Goal: Task Accomplishment & Management: Use online tool/utility

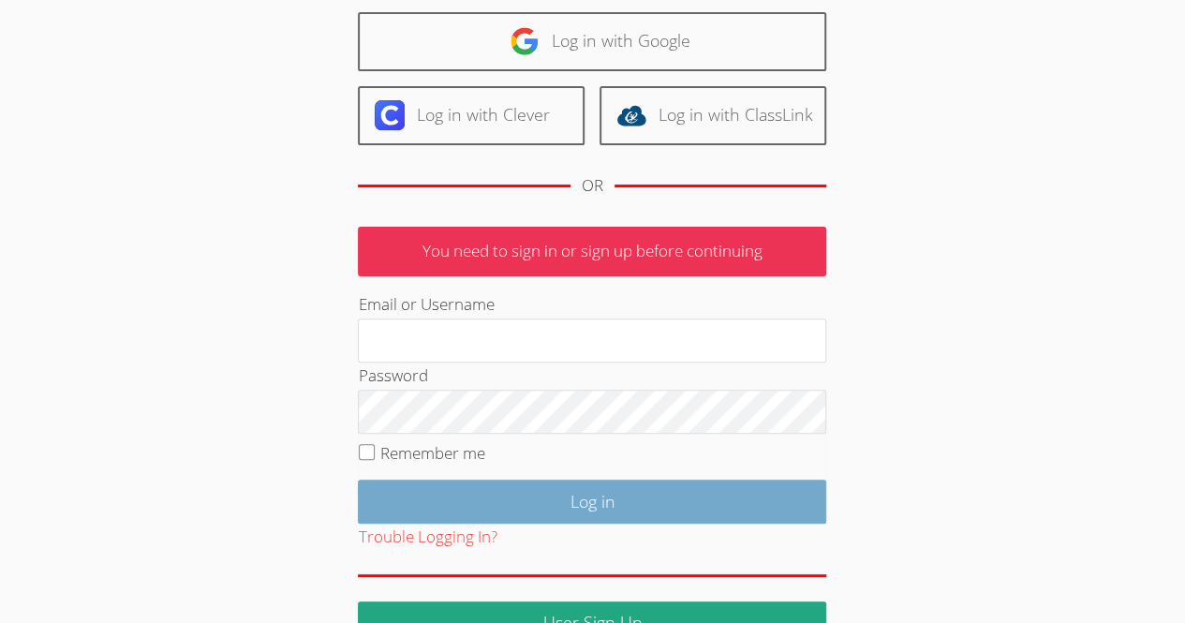
scroll to position [142, 0]
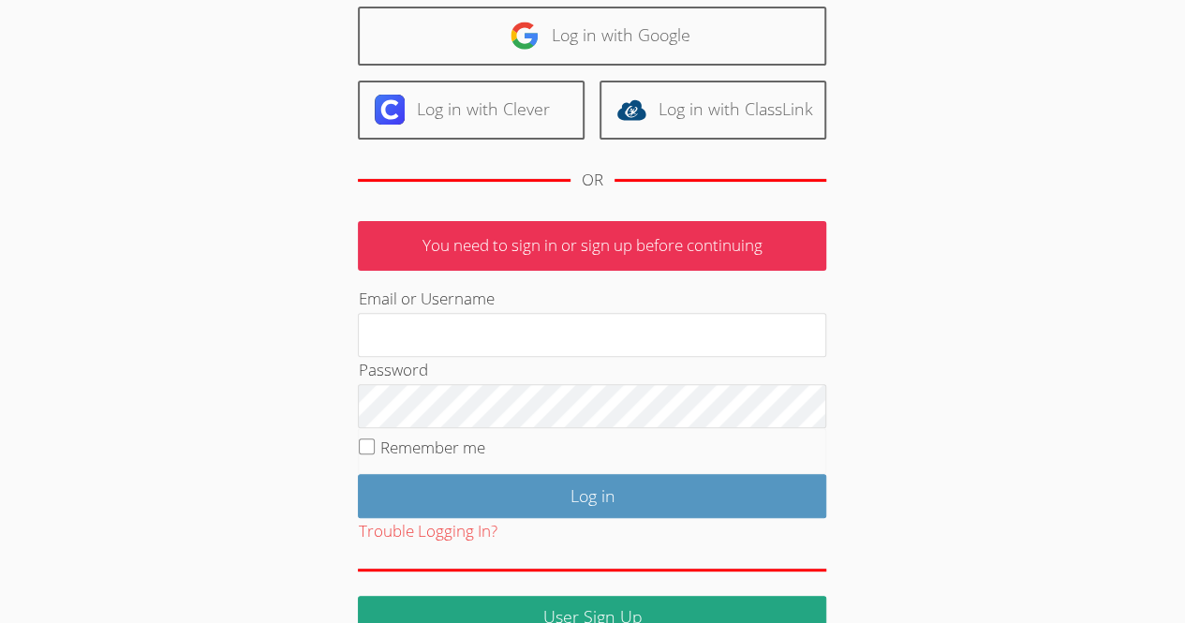
type input "lbatuski@gmail.com"
click at [368, 442] on input "Remember me" at bounding box center [367, 446] width 16 height 16
checkbox input "true"
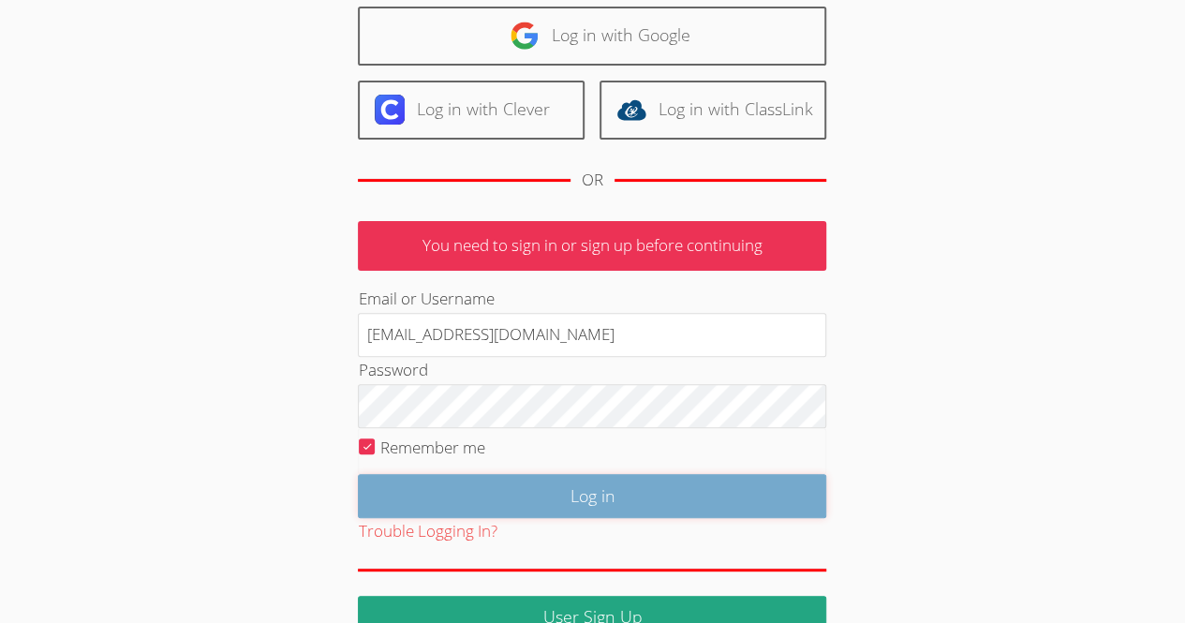
click at [461, 494] on input "Log in" at bounding box center [592, 496] width 468 height 44
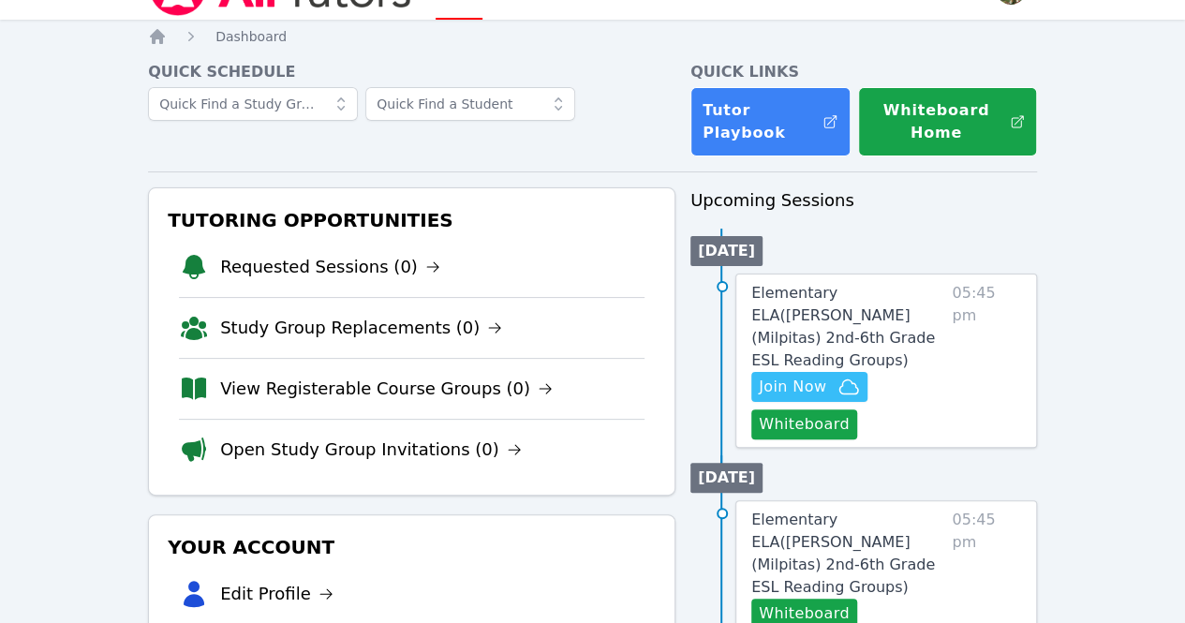
scroll to position [46, 0]
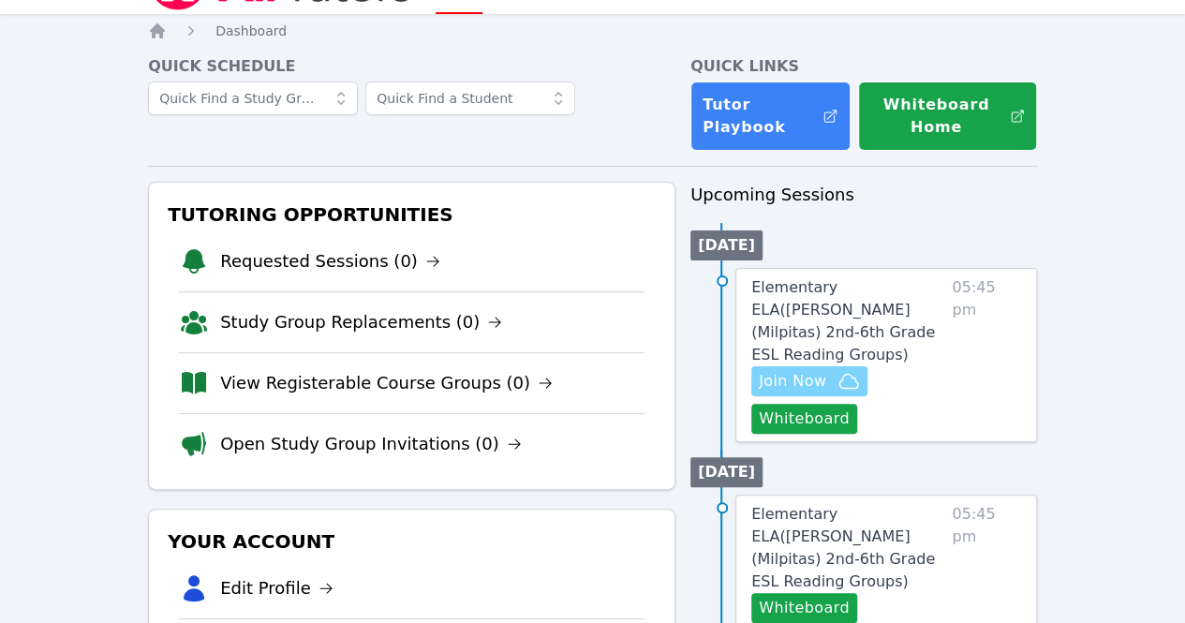
click at [813, 370] on span "Join Now" at bounding box center [792, 381] width 67 height 22
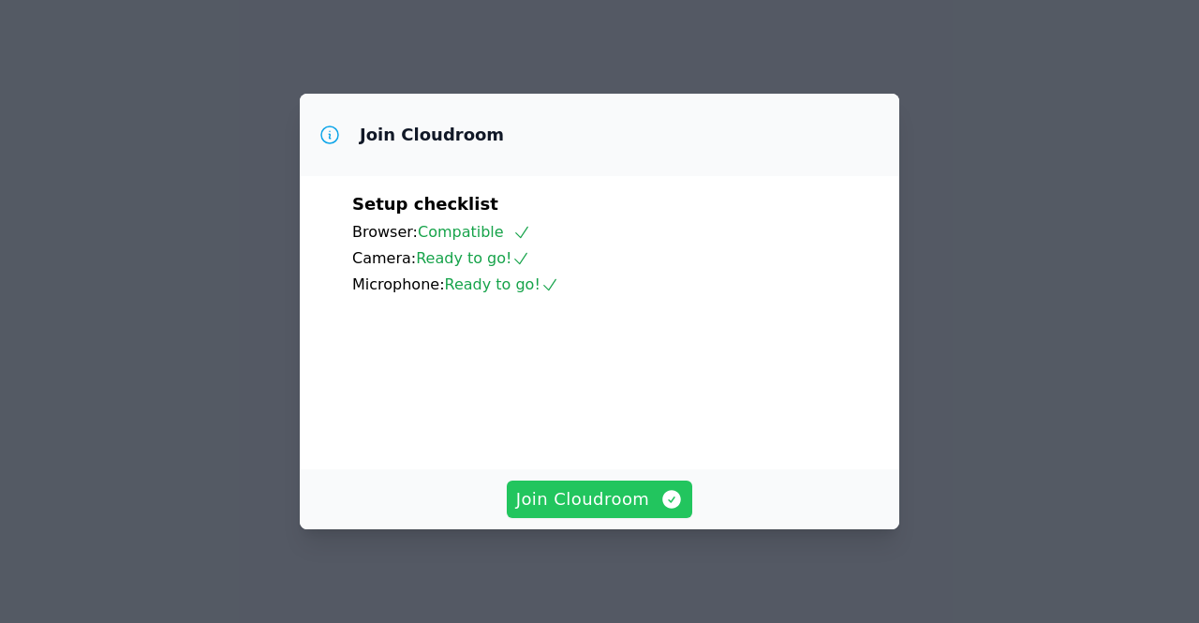
click at [601, 493] on span "Join Cloudroom" at bounding box center [600, 499] width 168 height 26
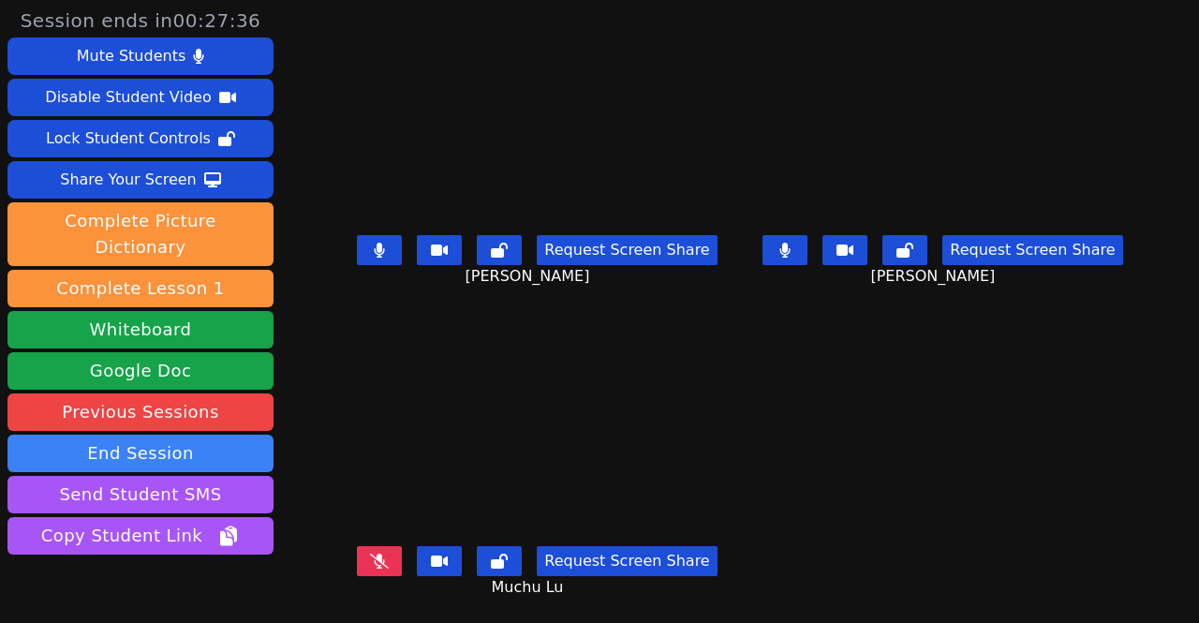
click at [374, 243] on icon at bounding box center [379, 250] width 11 height 15
click at [791, 243] on icon at bounding box center [785, 250] width 10 height 15
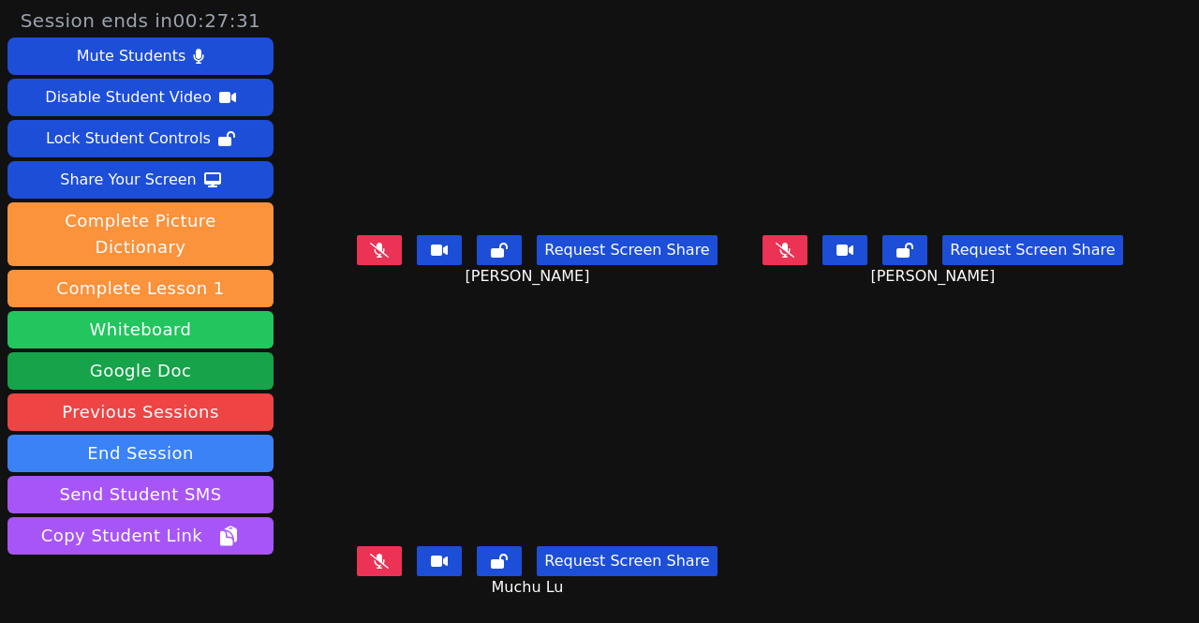
click at [208, 311] on button "Whiteboard" at bounding box center [140, 329] width 266 height 37
drag, startPoint x: 371, startPoint y: 249, endPoint x: 363, endPoint y: 243, distance: 10.0
click at [370, 243] on icon at bounding box center [379, 250] width 19 height 15
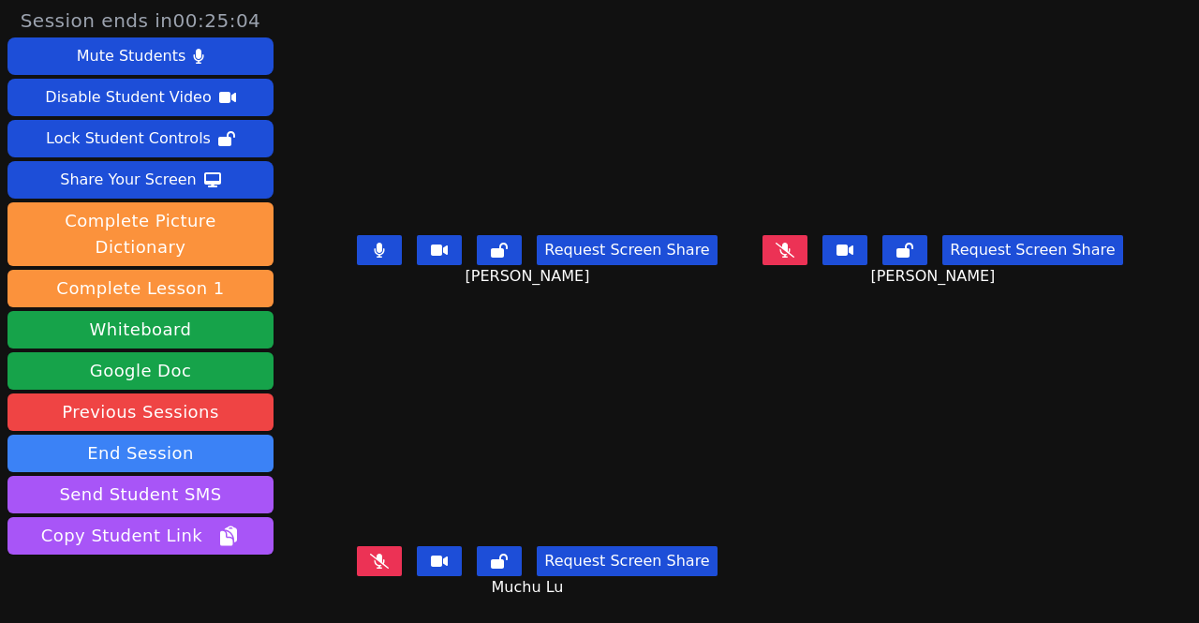
click at [362, 235] on button at bounding box center [379, 250] width 45 height 30
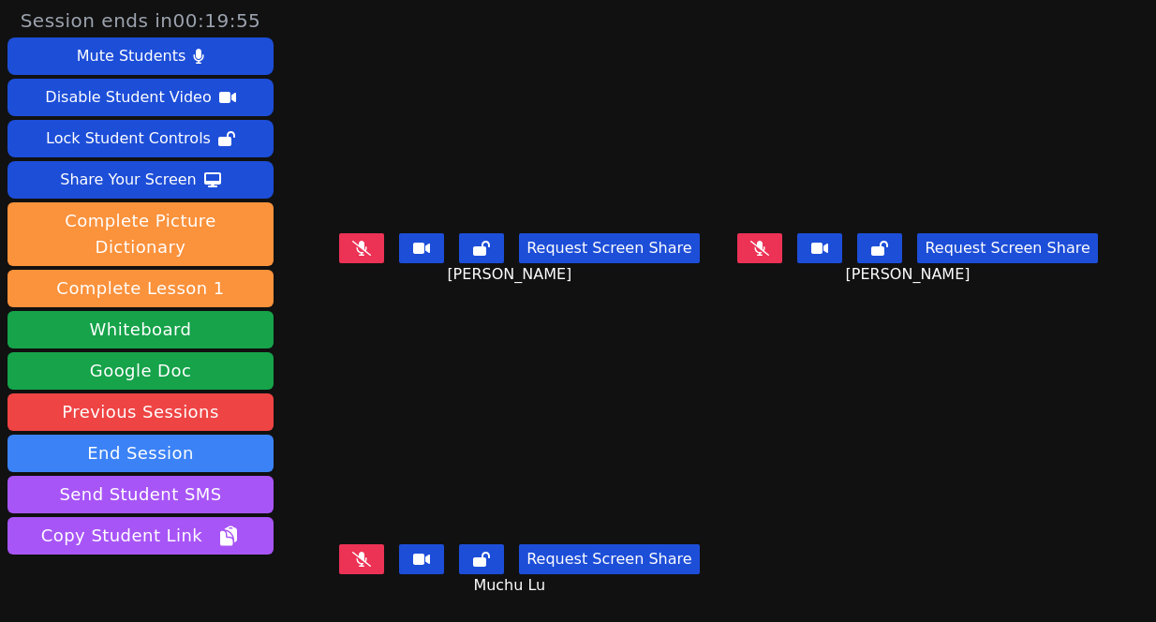
click at [807, 359] on main "Roldan Juarez Hernandez Request Screen Share Roldan Juarez Hernandez Muxi Lu Re…" at bounding box center [718, 311] width 781 height 622
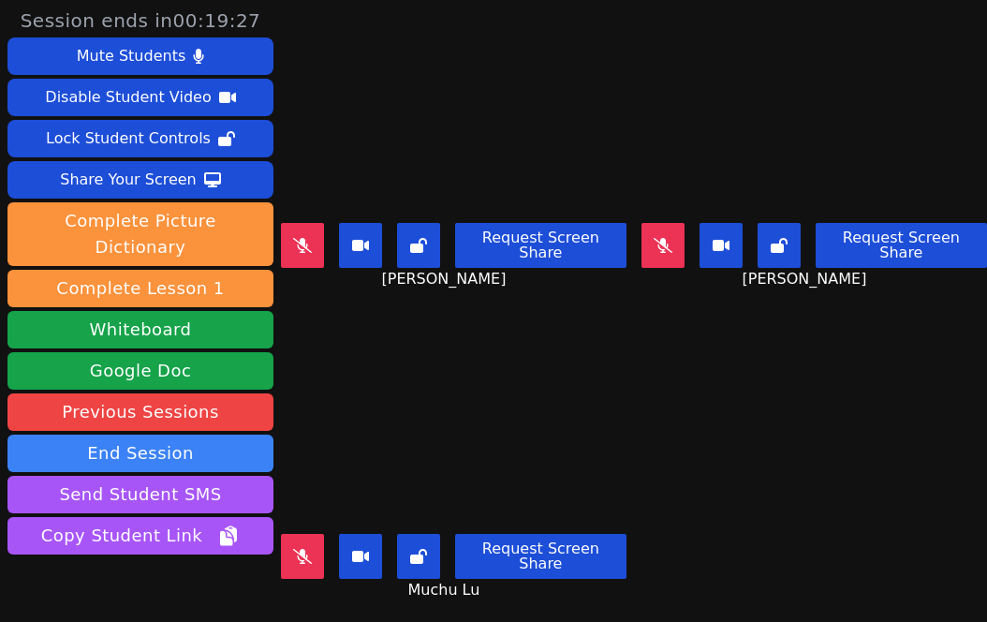
click at [749, 387] on main "Roldan Juarez Hernandez Request Screen Share Roldan Juarez Hernandez Muxi Lu Re…" at bounding box center [634, 311] width 706 height 622
click at [308, 239] on icon at bounding box center [302, 245] width 19 height 15
click at [294, 235] on button at bounding box center [302, 245] width 43 height 45
click at [308, 549] on icon at bounding box center [302, 556] width 19 height 15
click at [642, 245] on button at bounding box center [663, 245] width 43 height 45
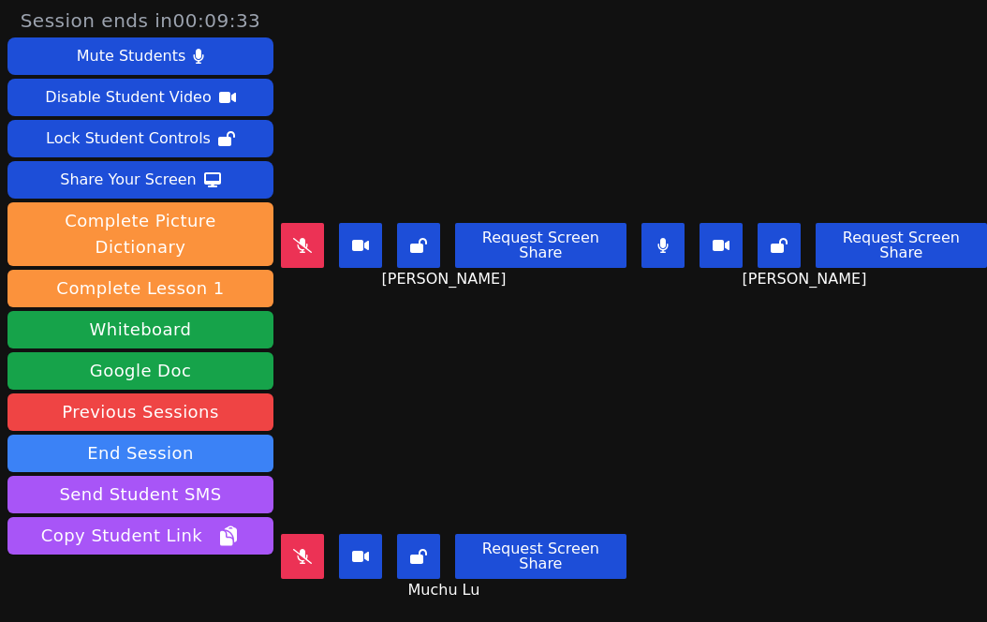
click at [642, 254] on button at bounding box center [663, 245] width 43 height 45
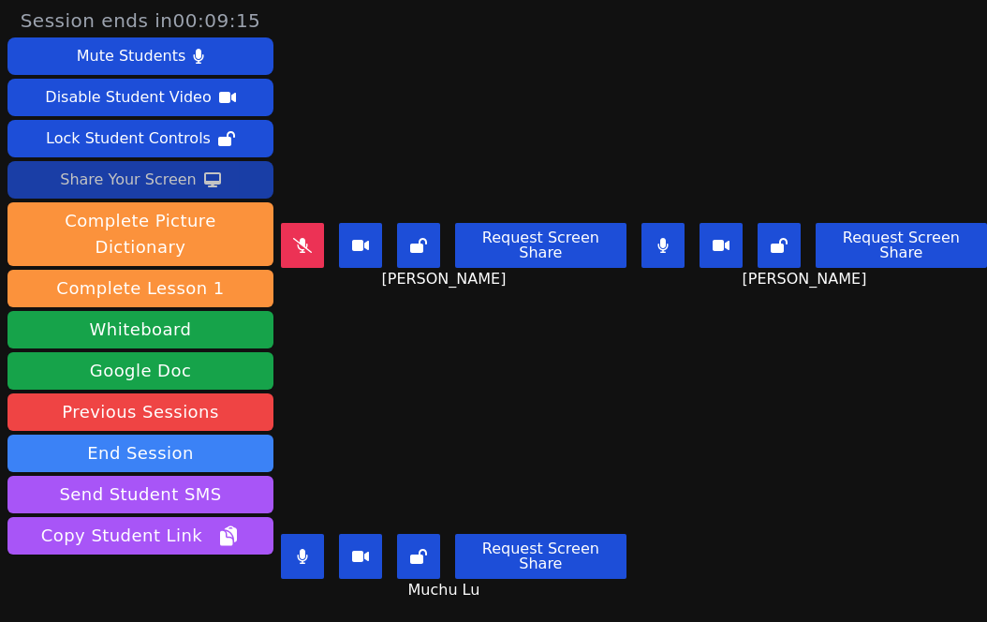
click at [181, 181] on div "Share Your Screen" at bounding box center [128, 180] width 137 height 30
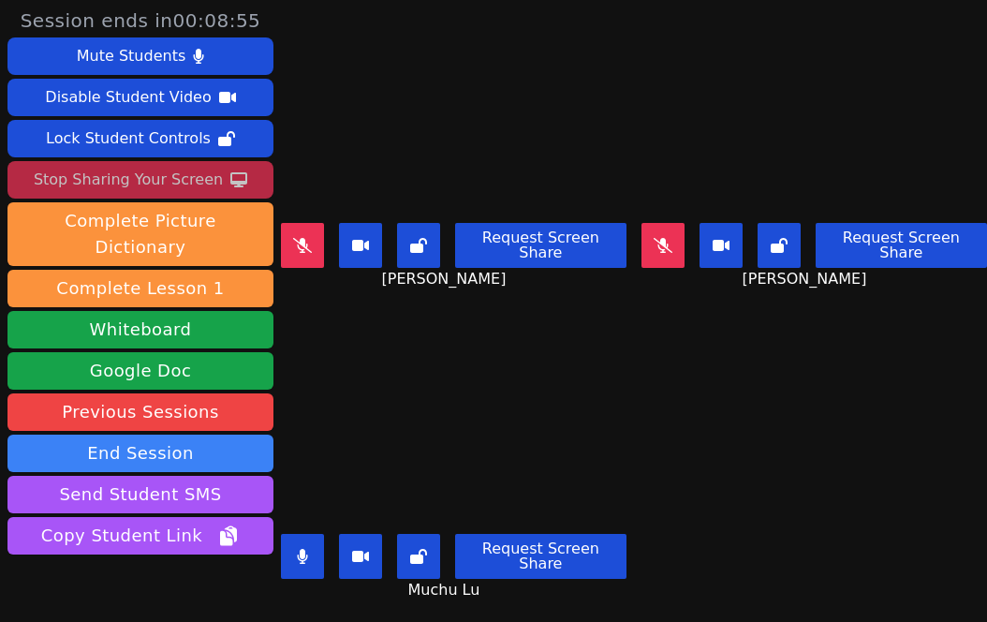
click at [302, 549] on icon at bounding box center [302, 556] width 11 height 15
click at [307, 549] on icon at bounding box center [302, 556] width 19 height 15
click at [149, 173] on div "Stop Sharing Your Screen" at bounding box center [128, 180] width 189 height 30
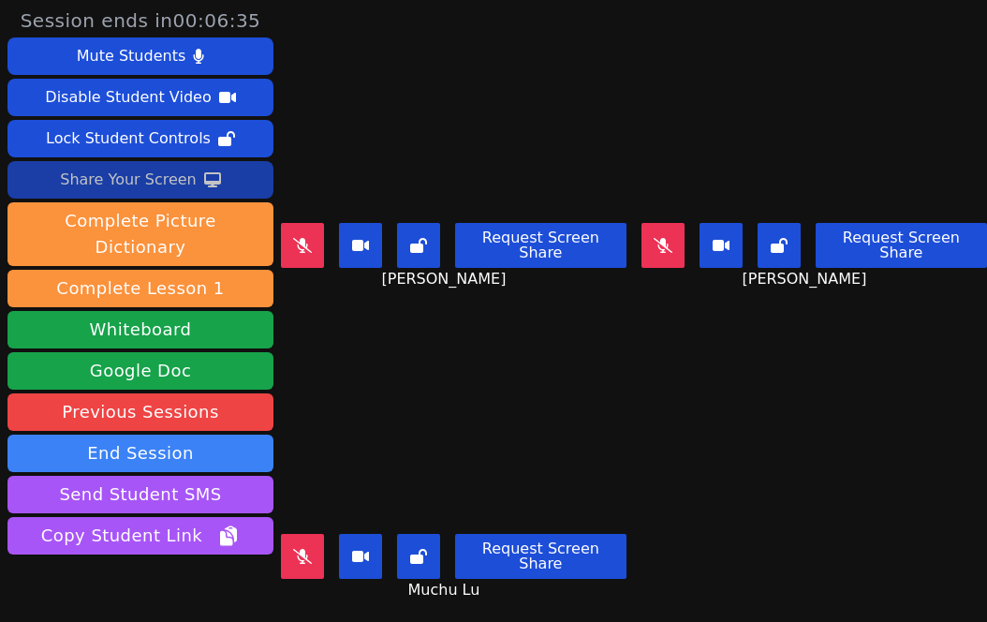
click at [304, 549] on icon at bounding box center [302, 556] width 19 height 15
click at [304, 549] on icon at bounding box center [302, 556] width 10 height 15
click at [294, 238] on icon at bounding box center [302, 245] width 19 height 15
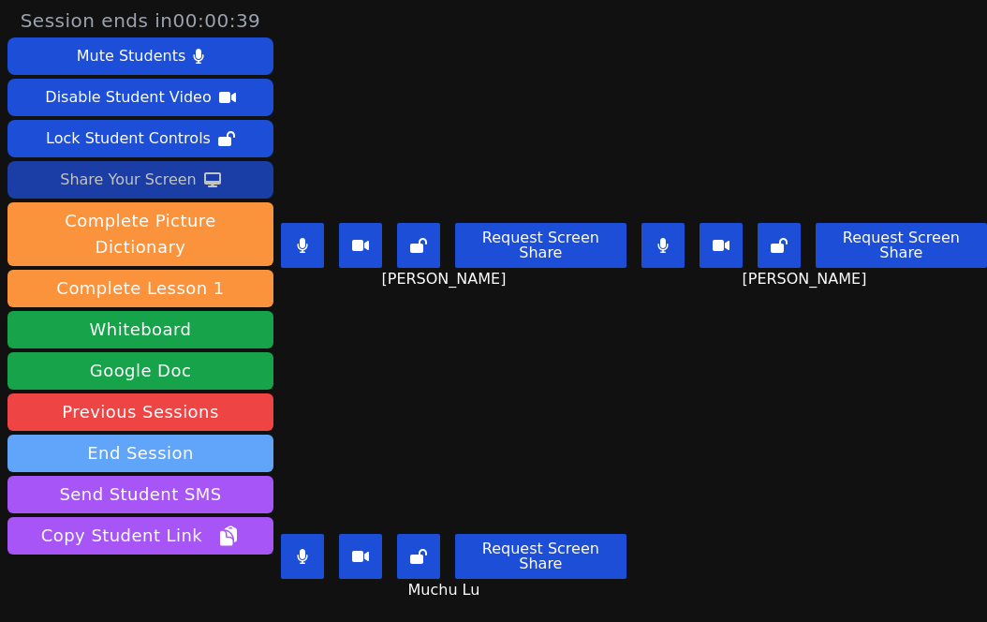
click at [130, 435] on button "End Session" at bounding box center [140, 453] width 266 height 37
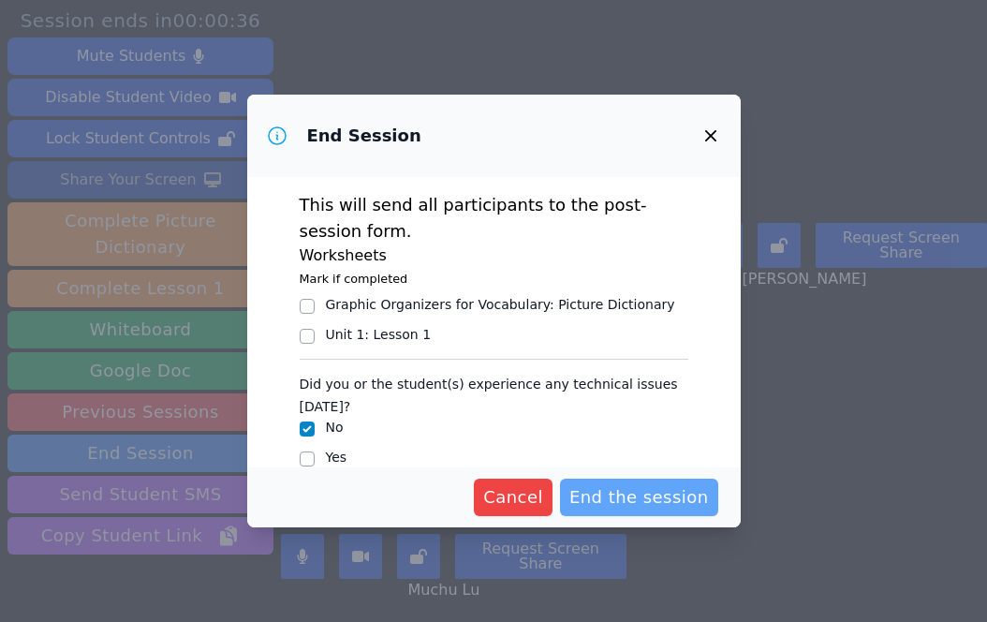
click at [600, 501] on span "End the session" at bounding box center [640, 497] width 140 height 26
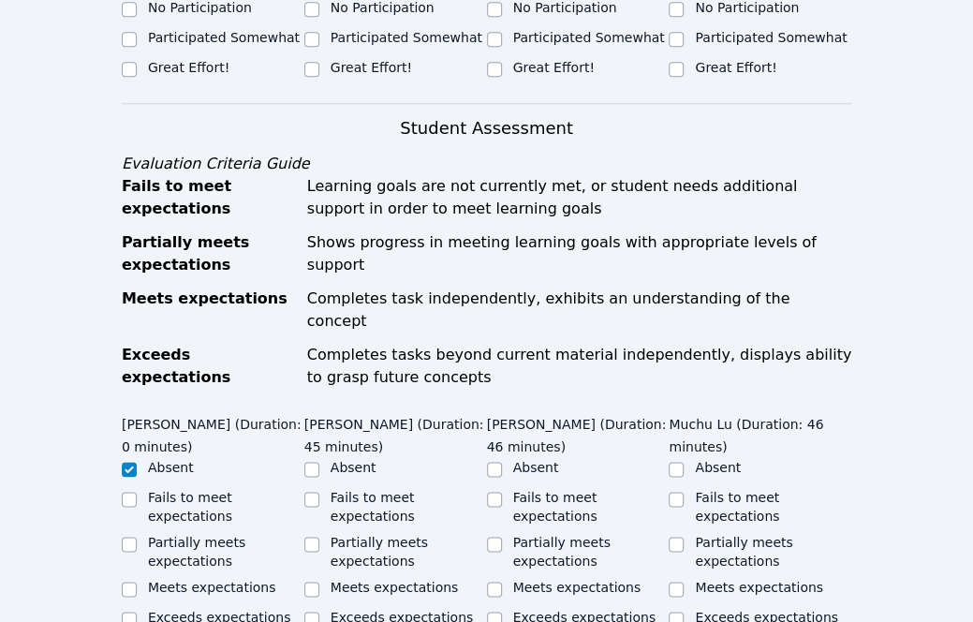
scroll to position [754, 0]
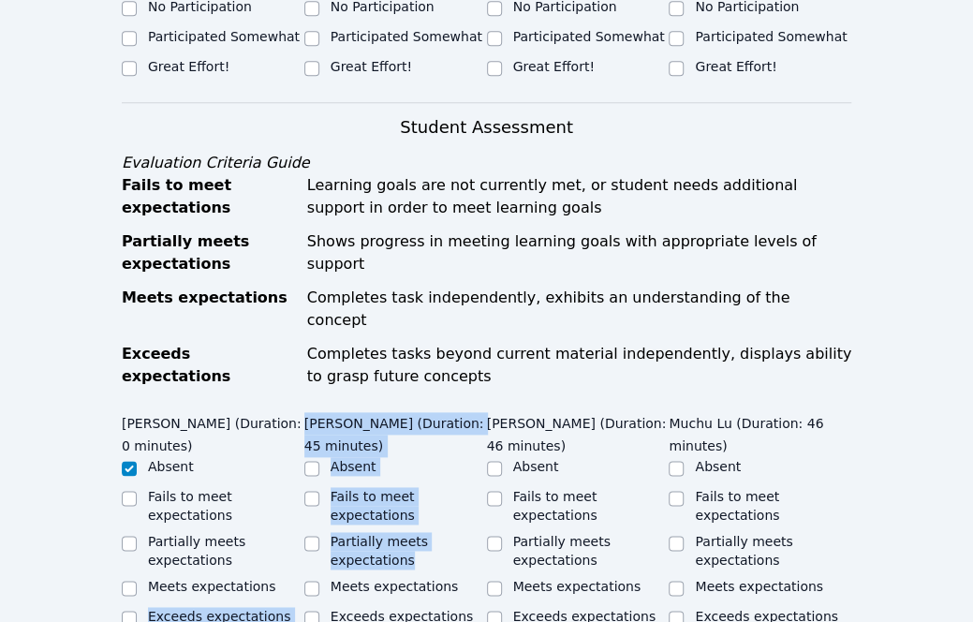
drag, startPoint x: 317, startPoint y: 486, endPoint x: 304, endPoint y: 488, distance: 13.2
click at [304, 488] on div "Ana CardonaRamirez (Duration: 0 minutes) Absent Fails to meet expectations Part…" at bounding box center [487, 529] width 730 height 245
click at [316, 581] on input "Meets expectations" at bounding box center [311, 588] width 15 height 15
checkbox input "true"
drag, startPoint x: 674, startPoint y: 514, endPoint x: 493, endPoint y: 483, distance: 183.4
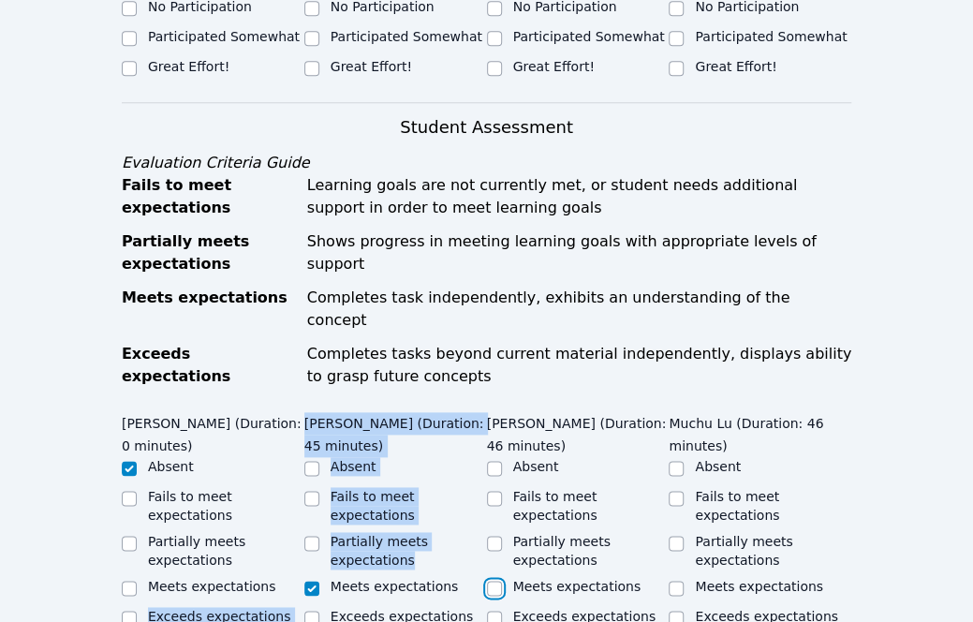
click at [493, 581] on input "Meets expectations" at bounding box center [494, 588] width 15 height 15
checkbox input "true"
click at [675, 611] on input "Exceeds expectations" at bounding box center [676, 618] width 15 height 15
checkbox input "true"
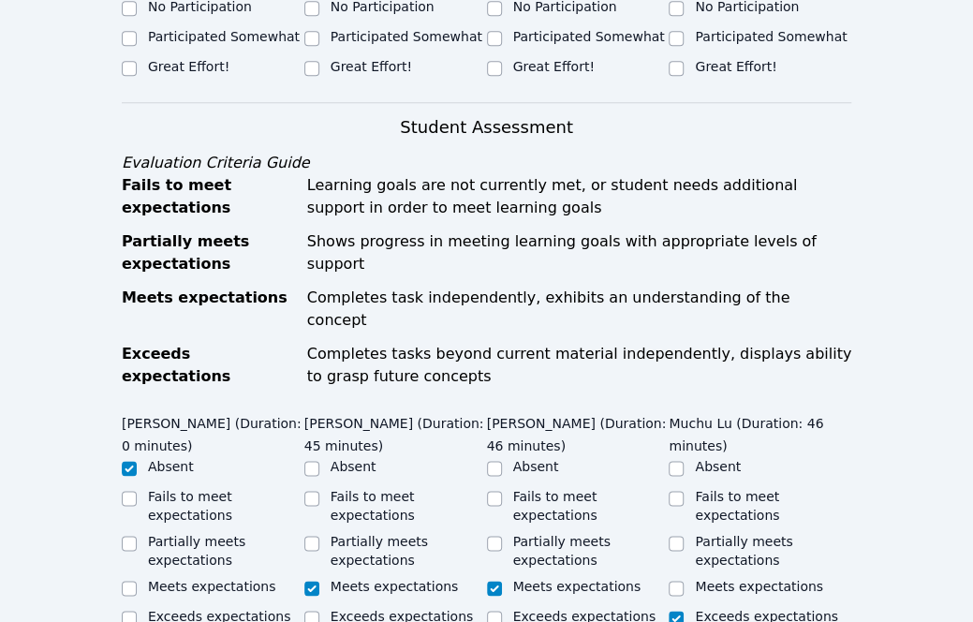
drag, startPoint x: 615, startPoint y: 365, endPoint x: 590, endPoint y: 321, distance: 50.3
click at [590, 407] on legend "Muxi Lu (Duration: 46 minutes)" at bounding box center [578, 432] width 183 height 51
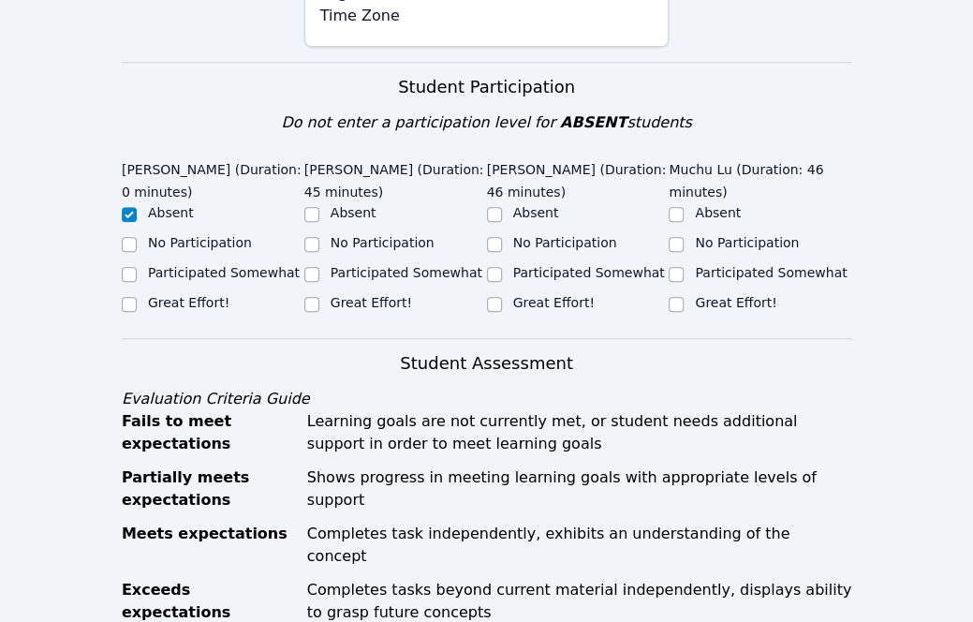
scroll to position [483, 0]
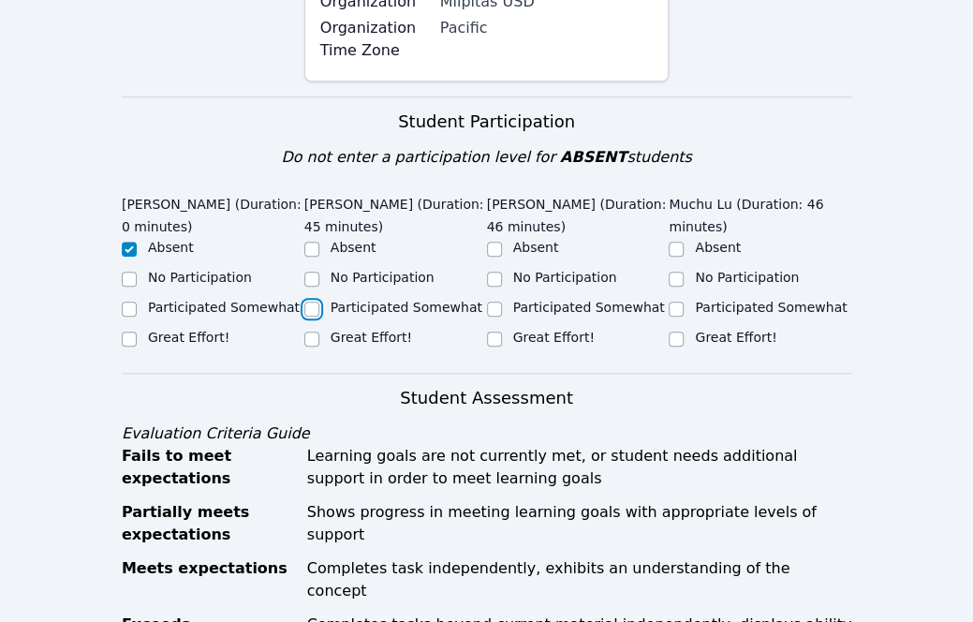
click at [313, 302] on input "Participated Somewhat" at bounding box center [311, 309] width 15 height 15
checkbox input "true"
click at [491, 302] on input "Participated Somewhat" at bounding box center [494, 309] width 15 height 15
checkbox input "true"
click at [671, 302] on input "Participated Somewhat" at bounding box center [676, 309] width 15 height 15
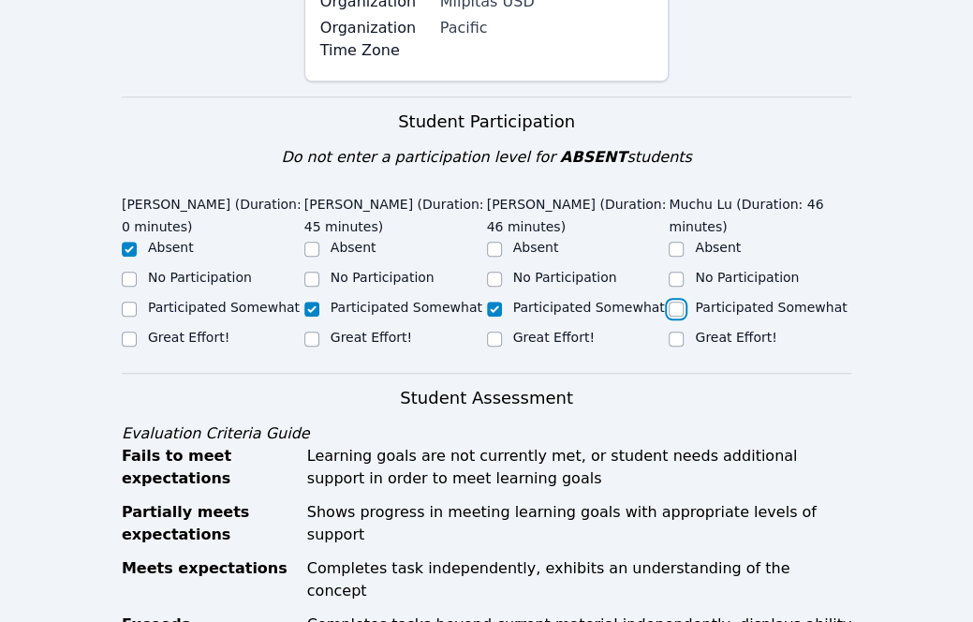
checkbox input "true"
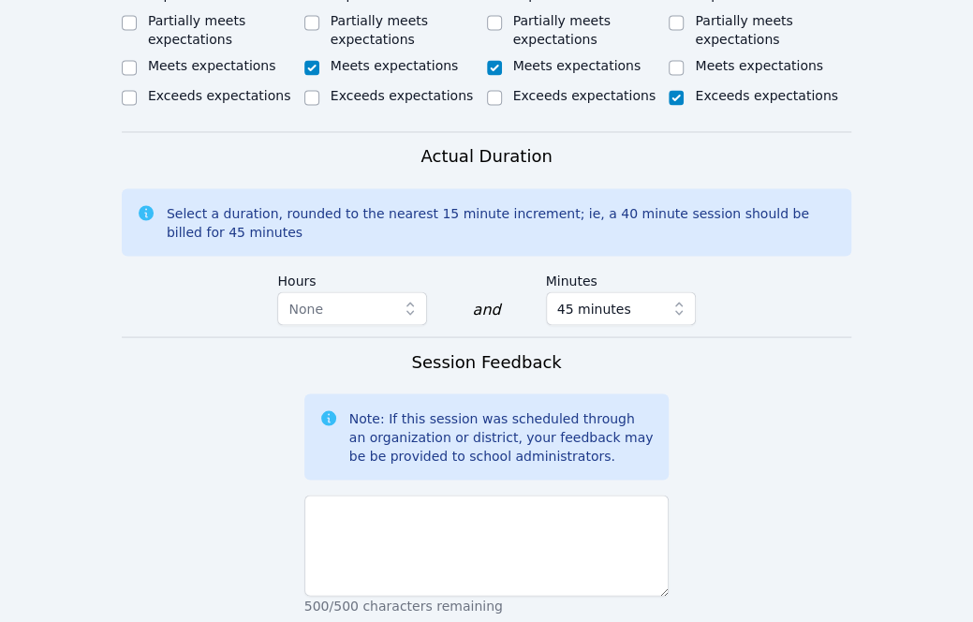
scroll to position [1280, 0]
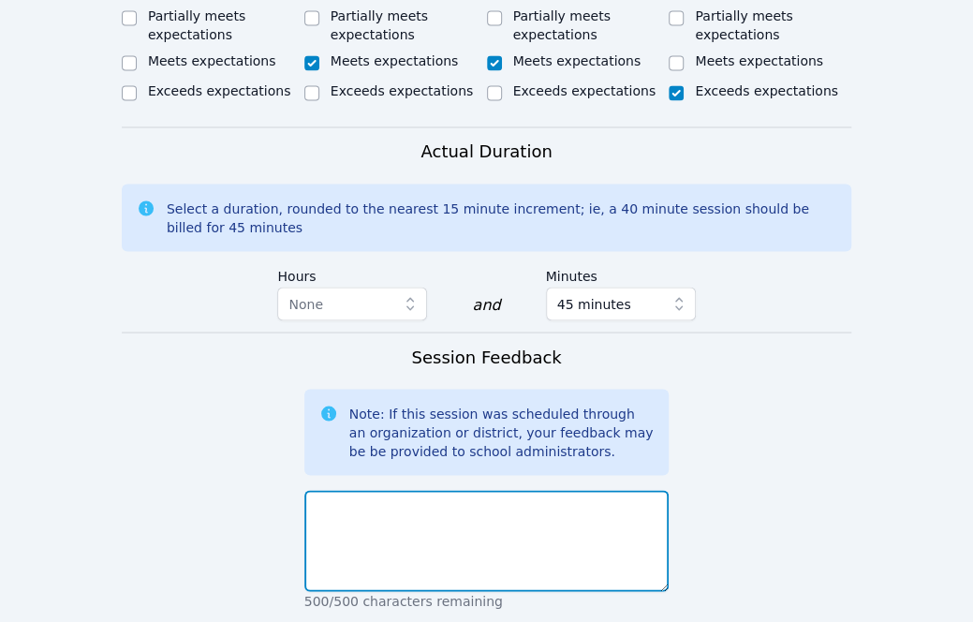
click at [473, 490] on textarea at bounding box center [486, 540] width 365 height 101
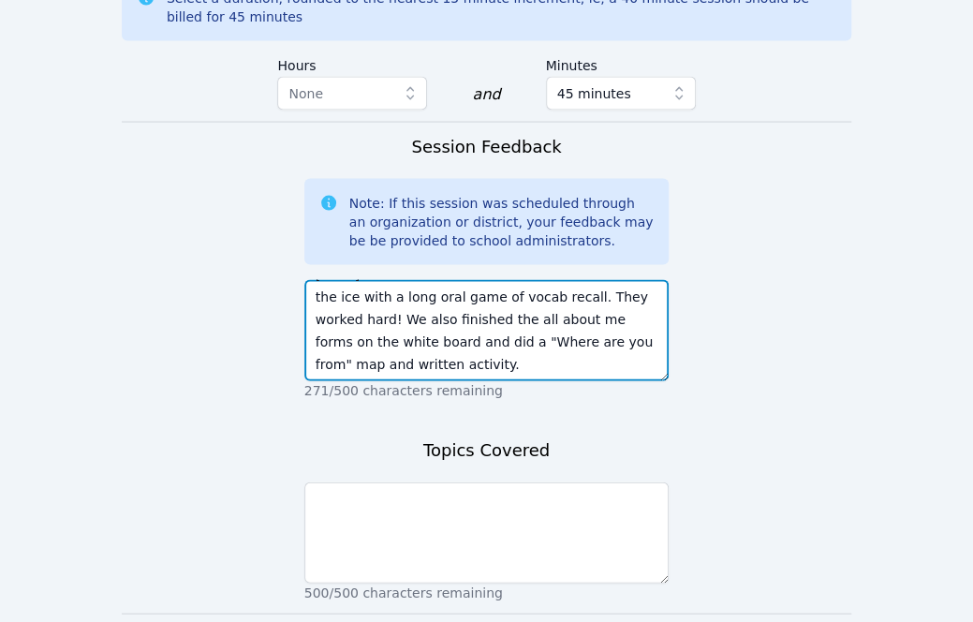
scroll to position [1520, 0]
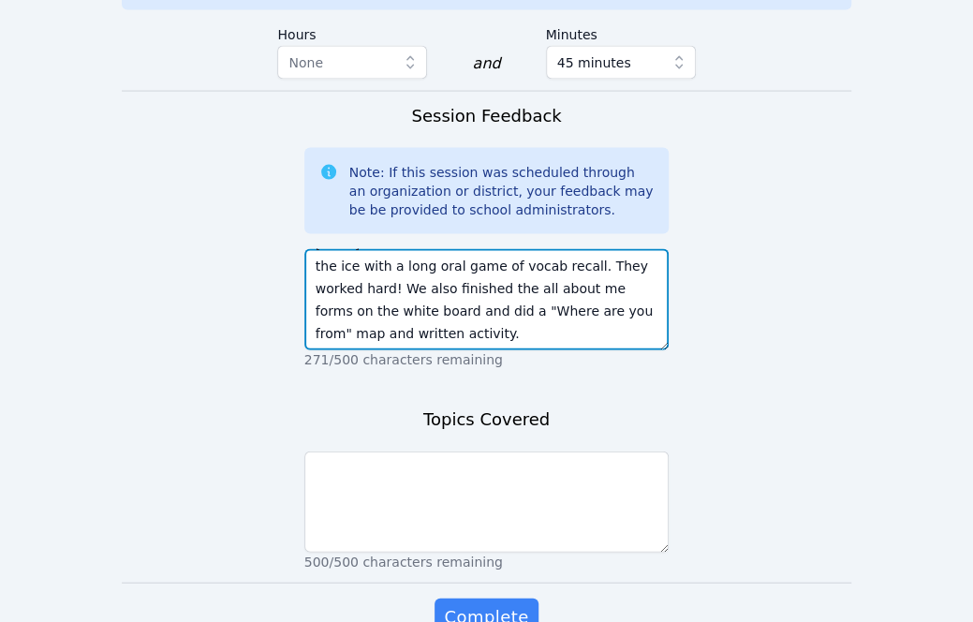
type textarea "Today was a fantastic class where we first broke the ice with a long oral game …"
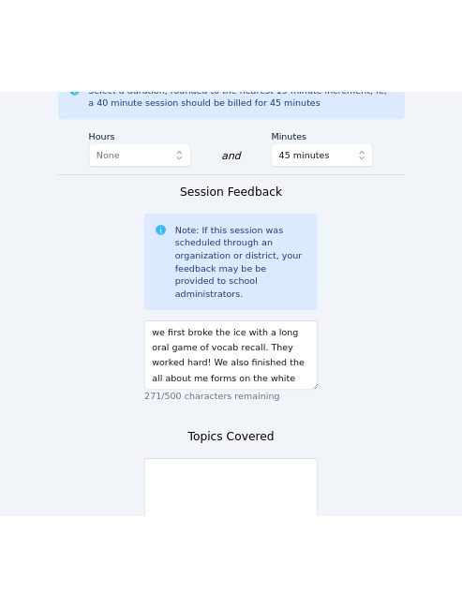
scroll to position [0, 0]
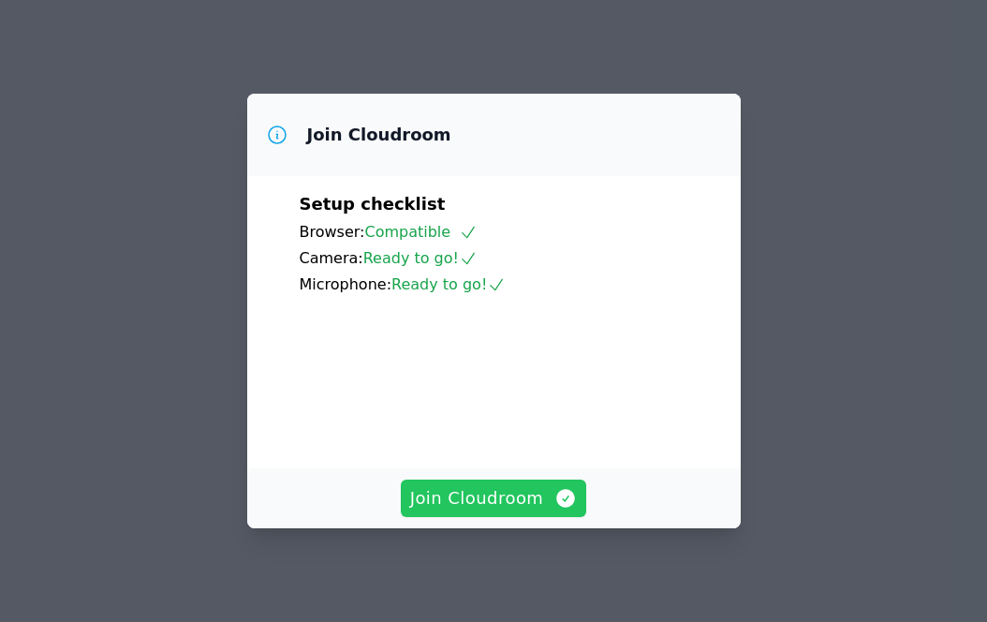
click at [503, 497] on span "Join Cloudroom" at bounding box center [494, 498] width 168 height 26
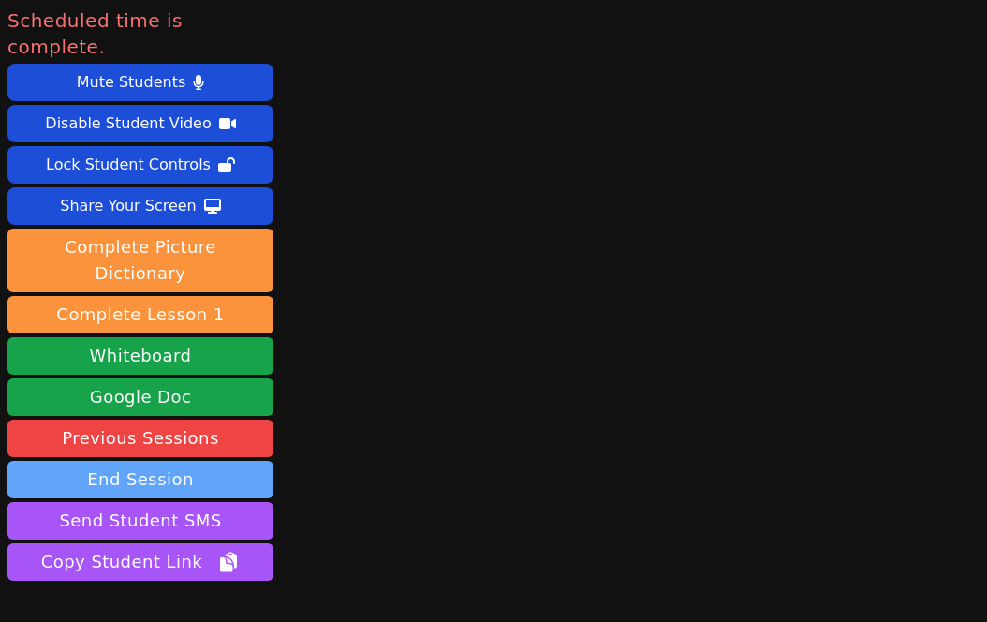
click at [217, 461] on button "End Session" at bounding box center [140, 479] width 266 height 37
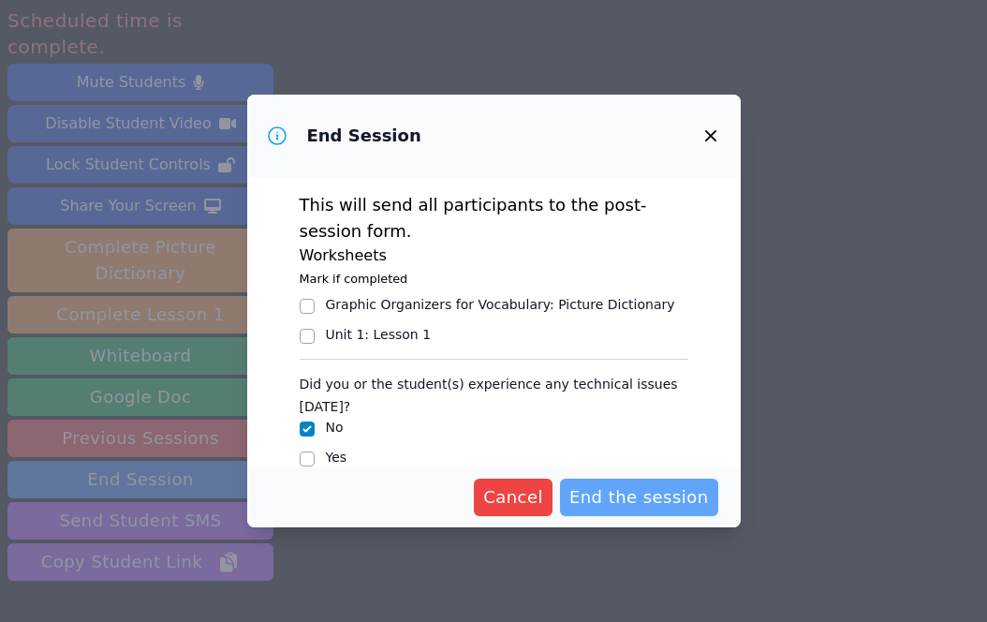
click at [621, 487] on span "End the session" at bounding box center [640, 497] width 140 height 26
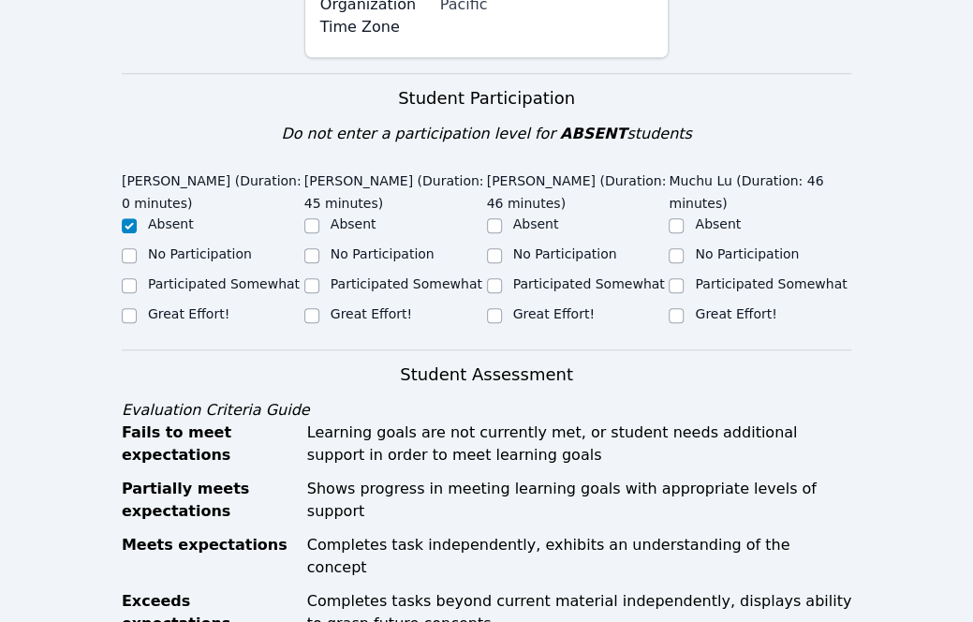
scroll to position [509, 0]
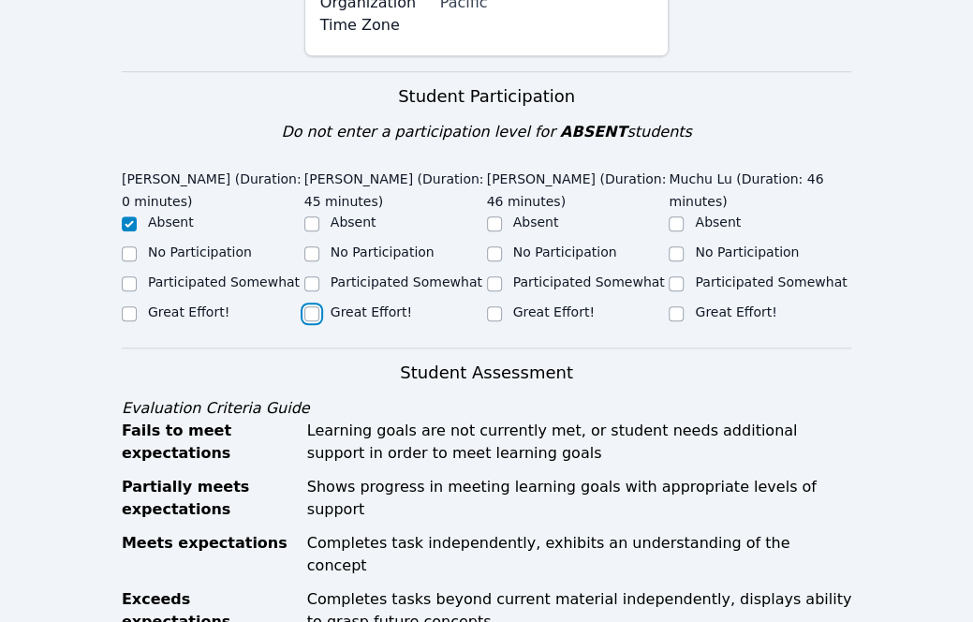
click at [312, 306] on input "Great Effort!" at bounding box center [311, 313] width 15 height 15
checkbox input "true"
click at [493, 306] on input "Great Effort!" at bounding box center [494, 313] width 15 height 15
checkbox input "true"
drag, startPoint x: 671, startPoint y: 250, endPoint x: 624, endPoint y: 252, distance: 46.9
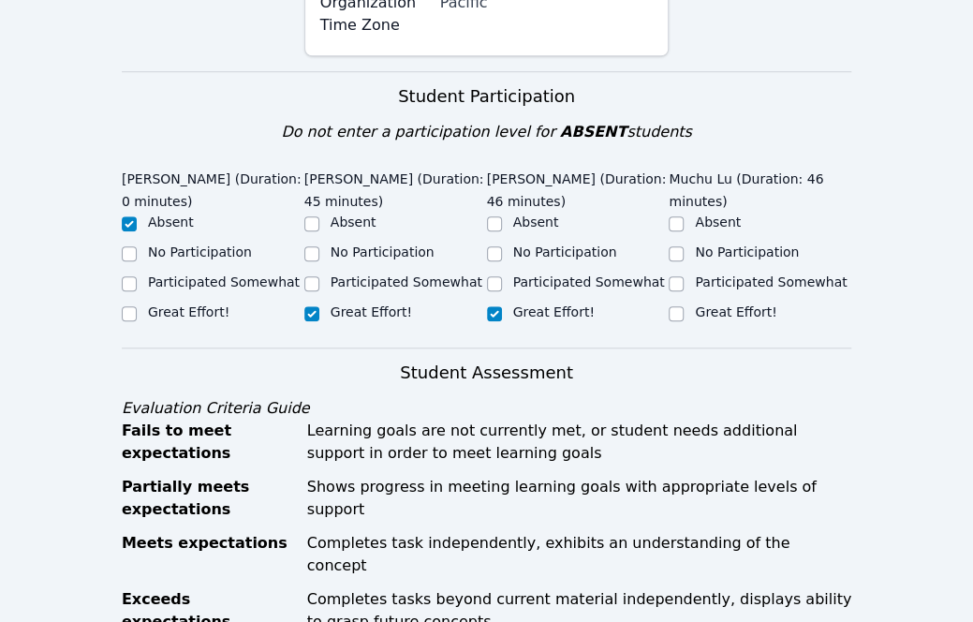
click at [624, 303] on div "Great Effort!" at bounding box center [578, 314] width 183 height 22
click at [681, 306] on input "Great Effort!" at bounding box center [676, 313] width 15 height 15
checkbox input "true"
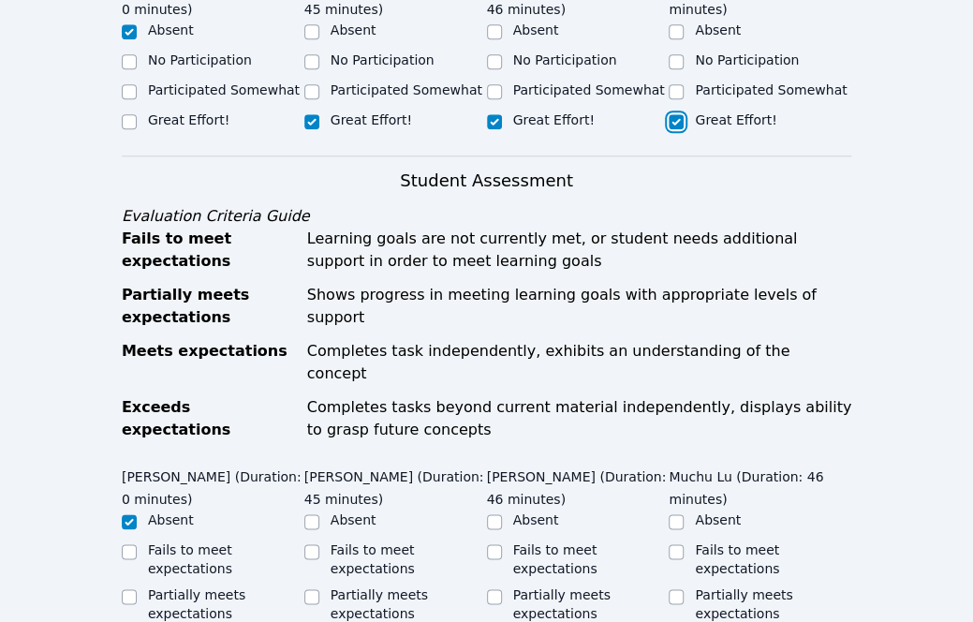
scroll to position [703, 0]
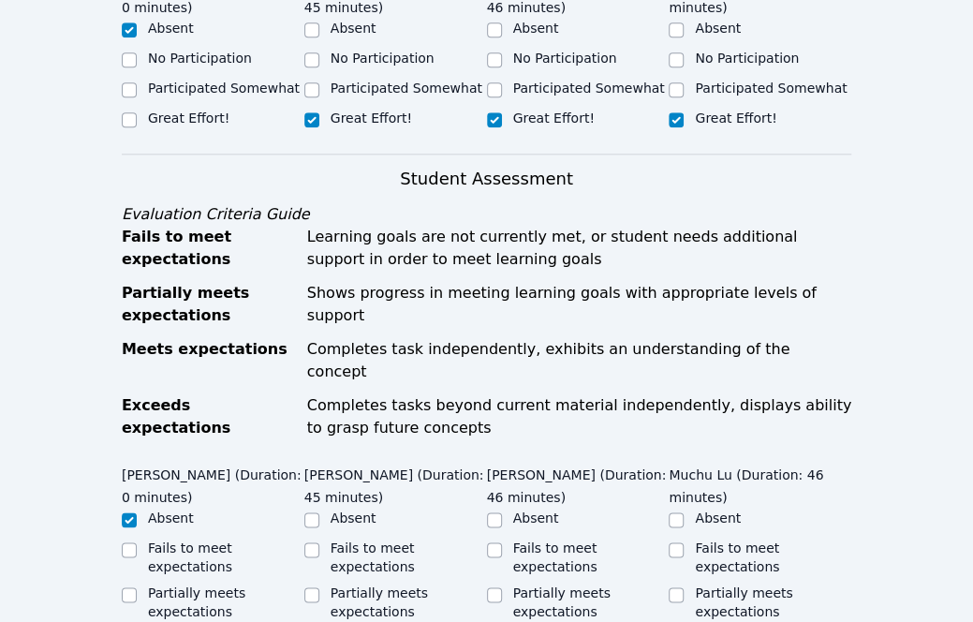
checkbox input "true"
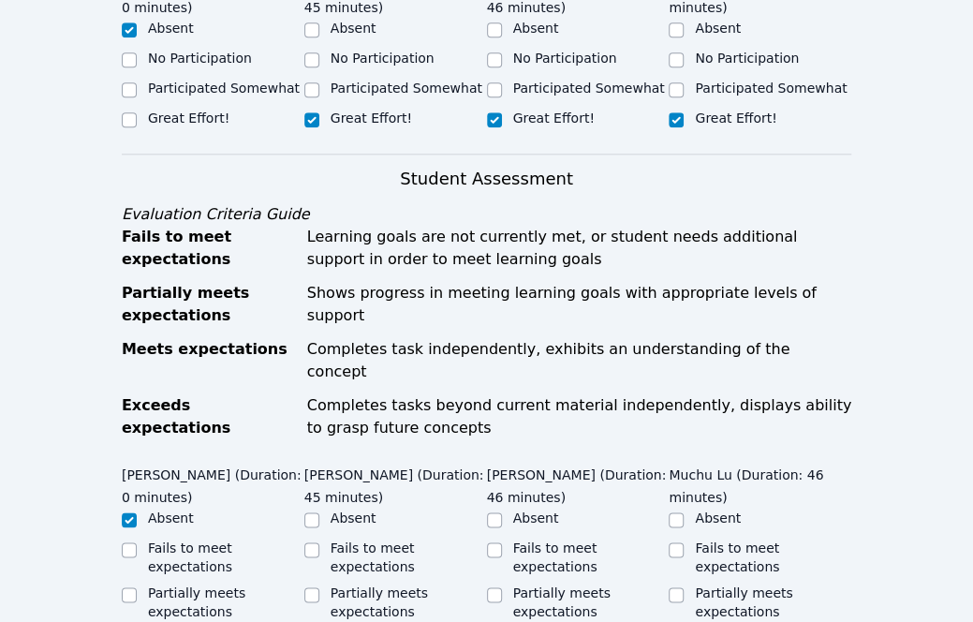
checkbox input "true"
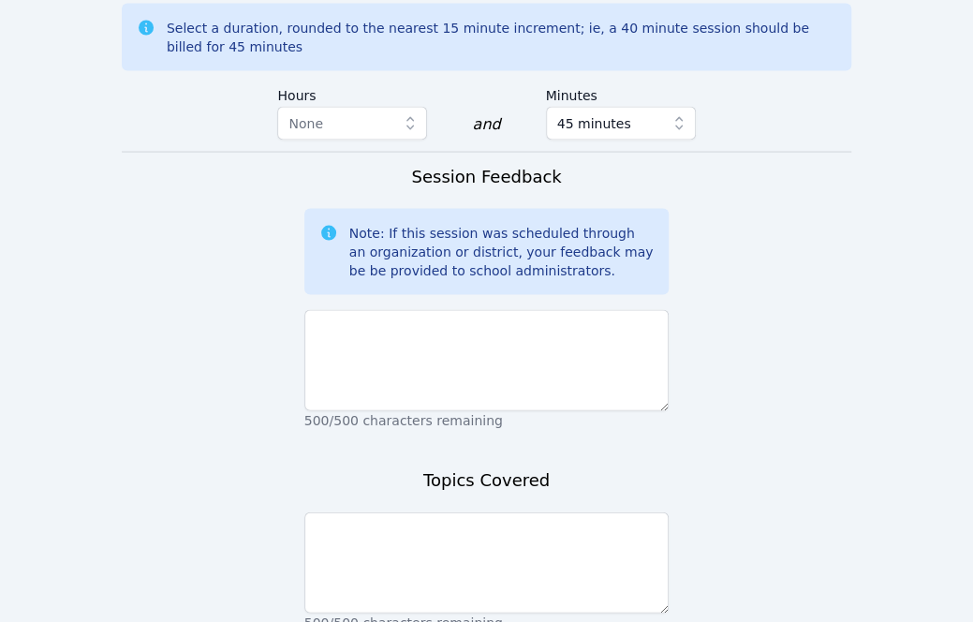
scroll to position [1467, 0]
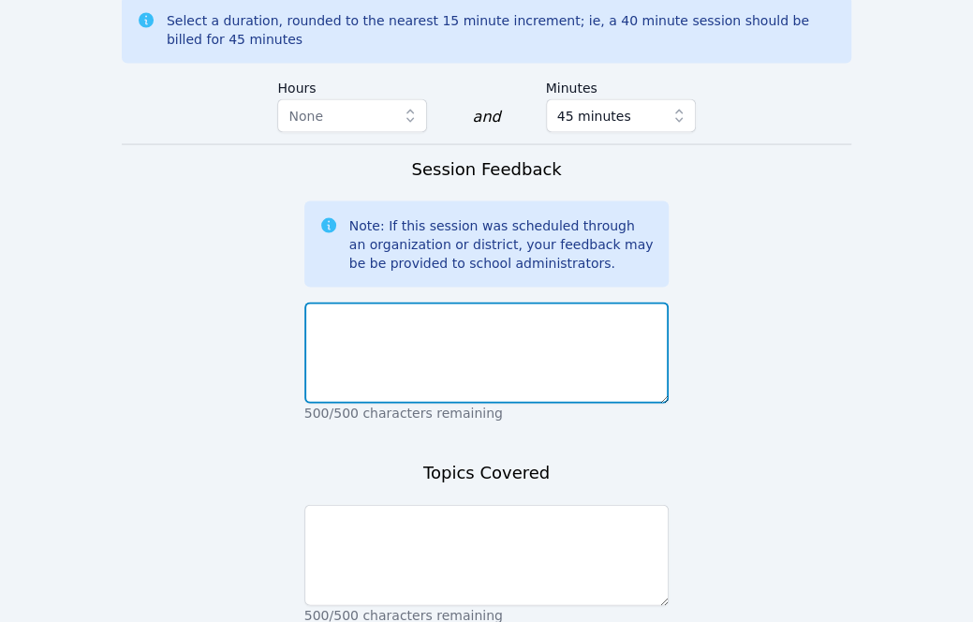
click at [485, 303] on textarea at bounding box center [486, 353] width 365 height 101
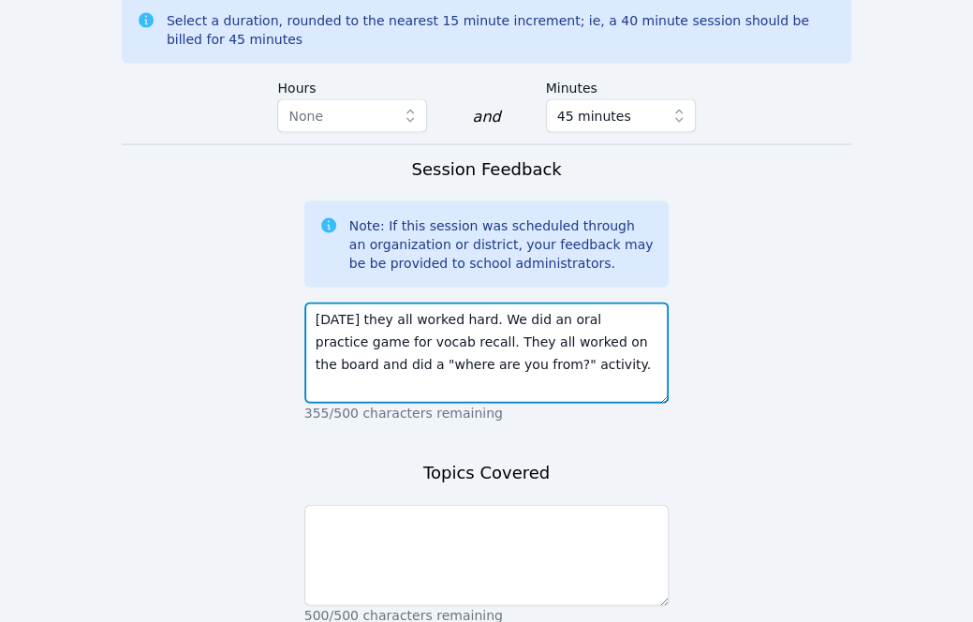
type textarea "Today they all worked hard. We did an oral practice game for vocab recall. They…"
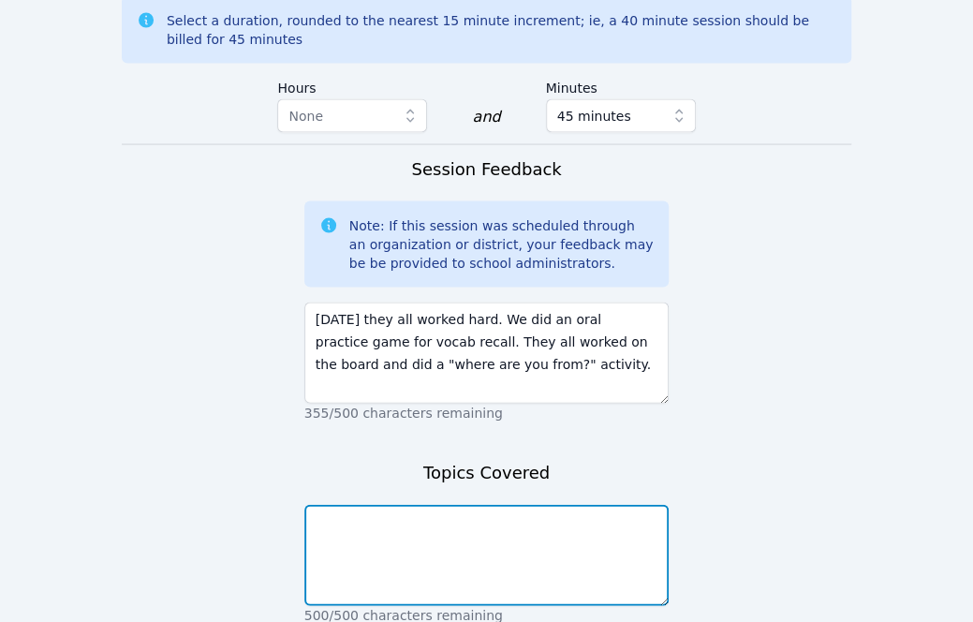
click at [432, 505] on textarea at bounding box center [486, 555] width 365 height 101
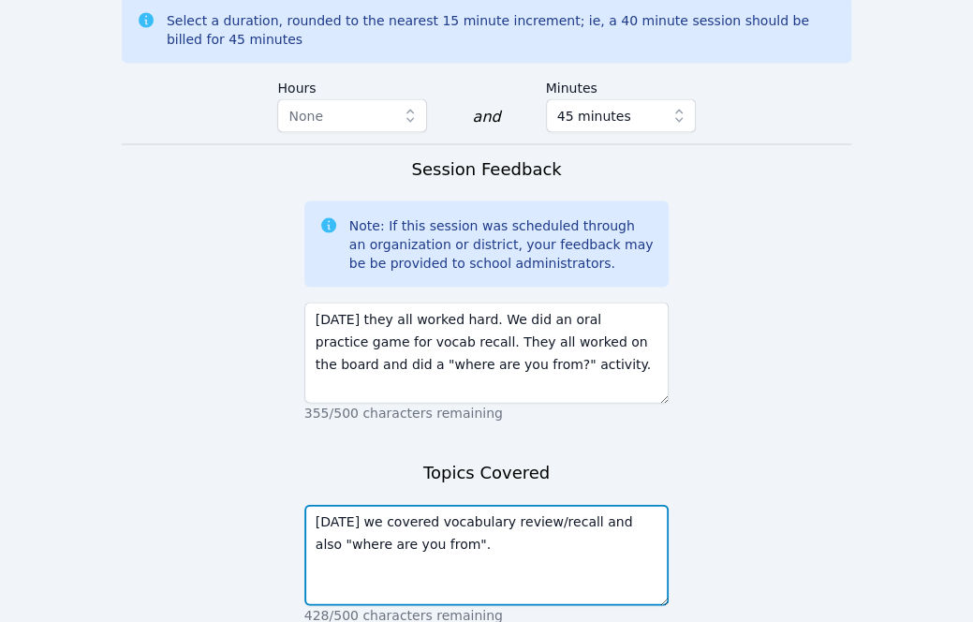
type textarea "Today we covered vocabulary review/recall and also "where are you from"."
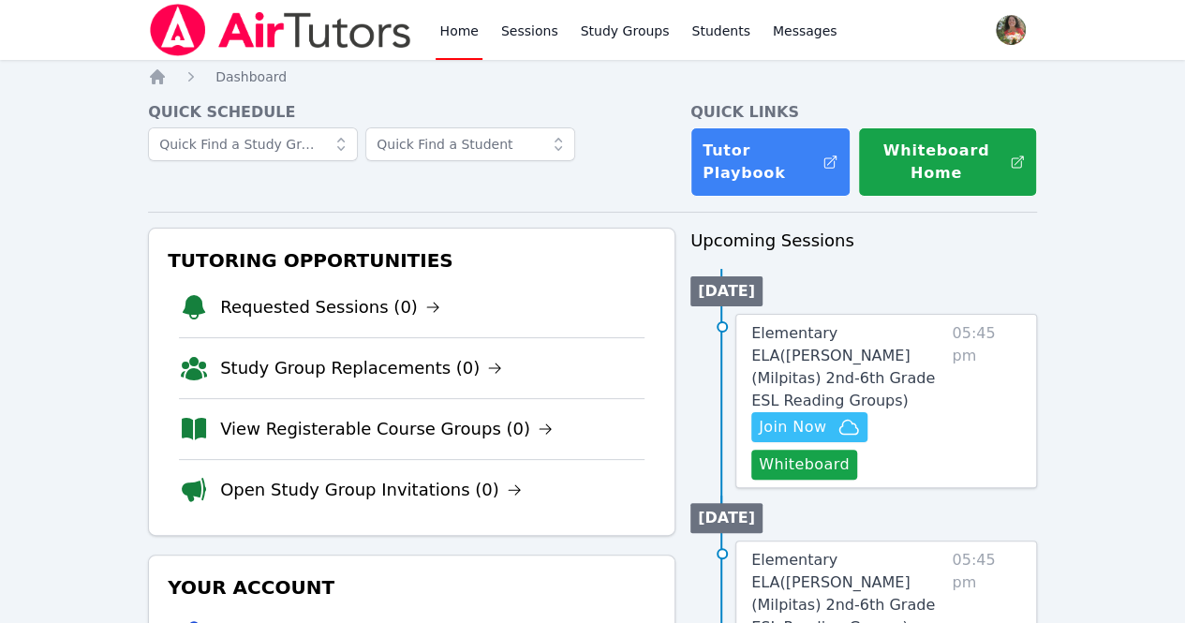
click at [498, 24] on link "Sessions" at bounding box center [529, 30] width 65 height 60
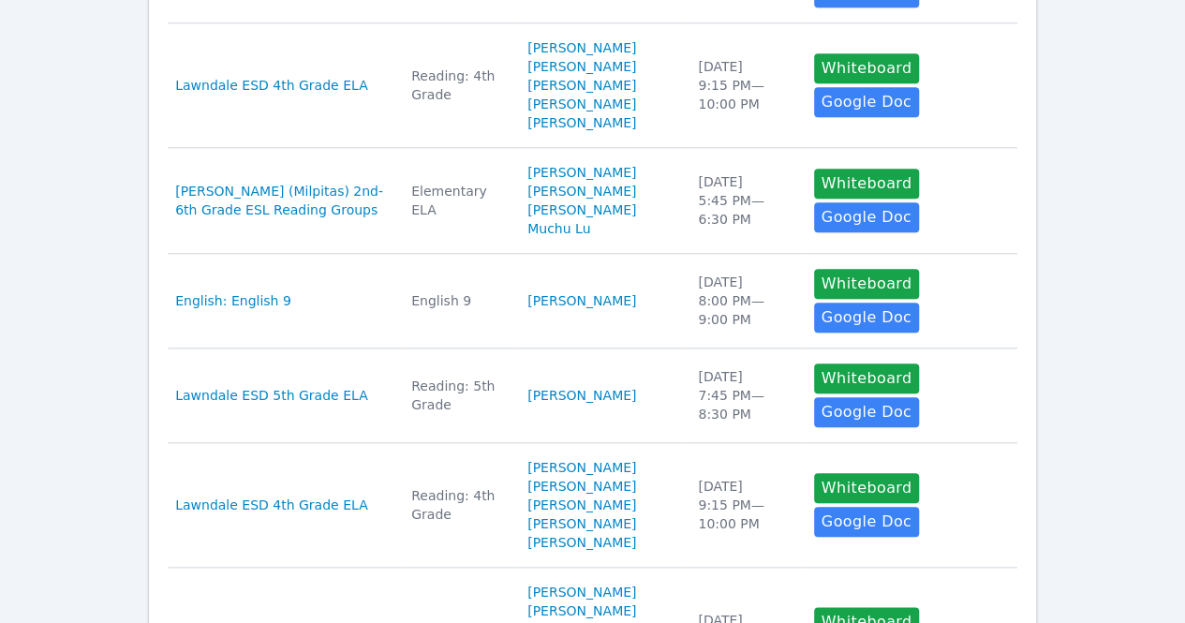
scroll to position [789, 0]
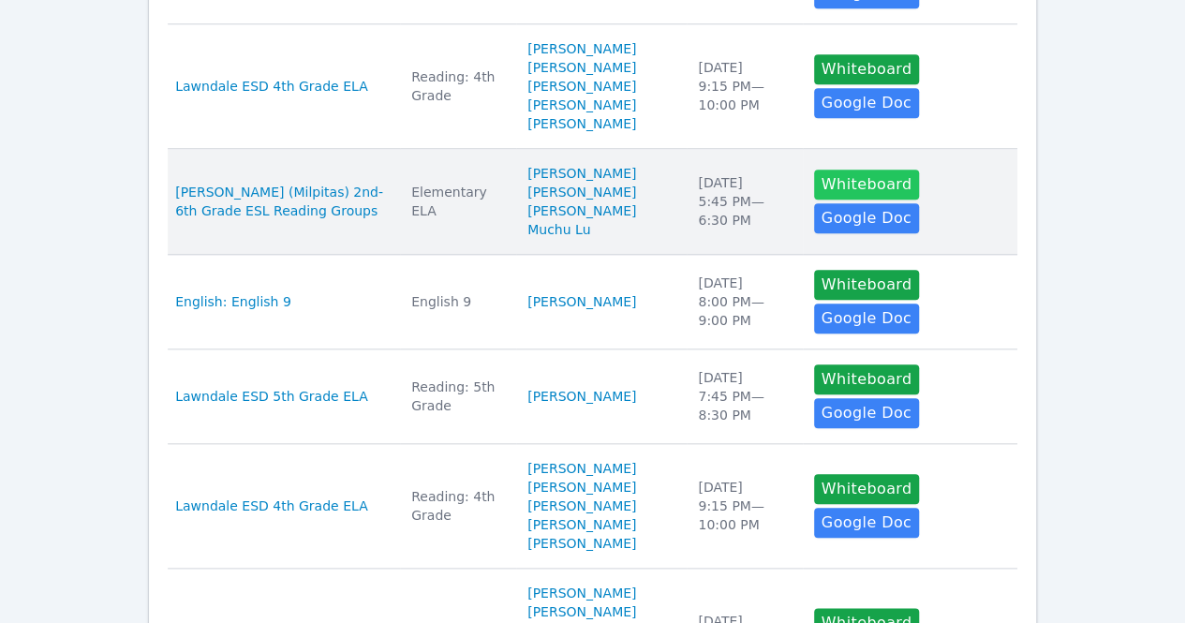
click at [835, 200] on button "Whiteboard" at bounding box center [867, 185] width 106 height 30
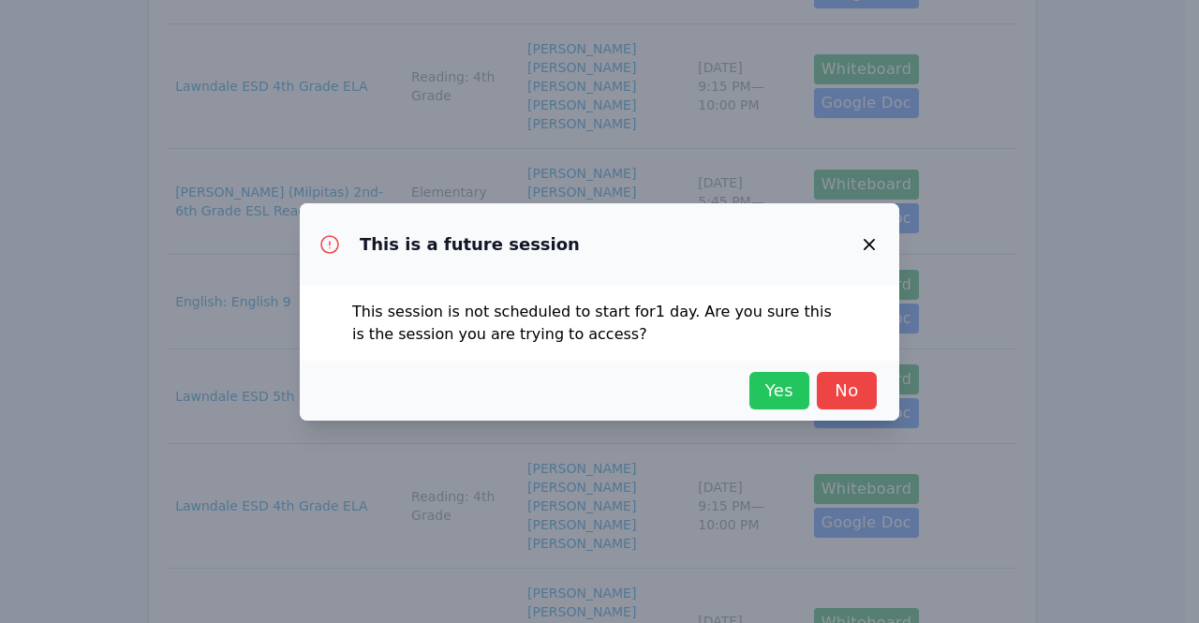
click at [779, 383] on span "Yes" at bounding box center [779, 391] width 41 height 26
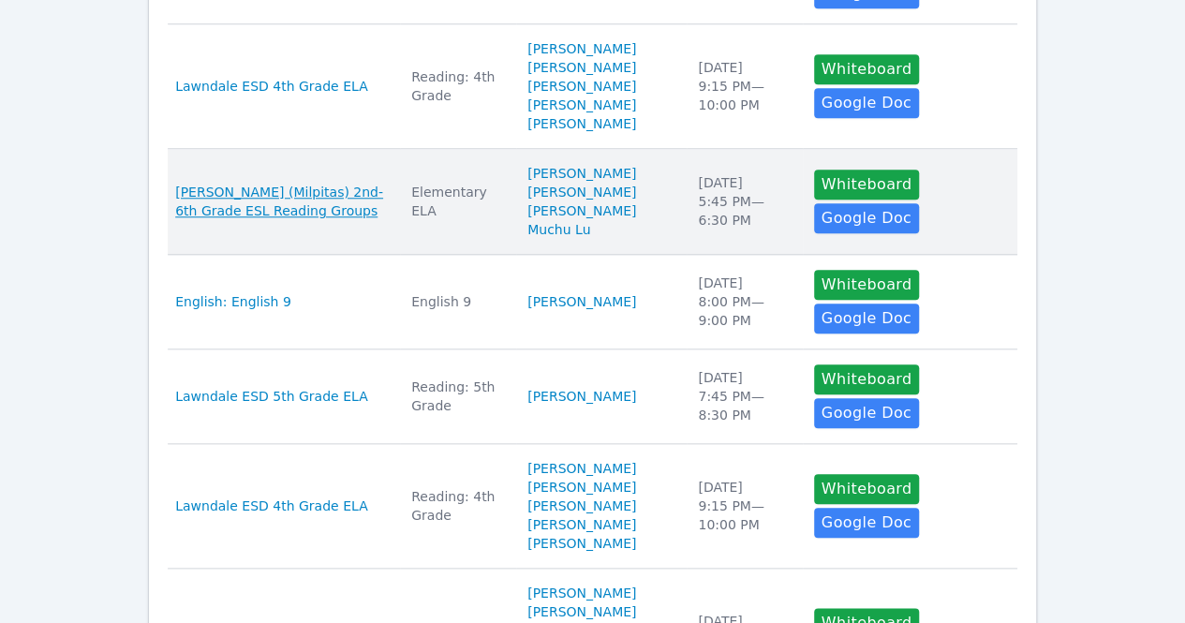
click at [286, 198] on span "[PERSON_NAME] (Milpitas) 2nd-6th Grade ESL Reading Groups" at bounding box center [282, 201] width 214 height 37
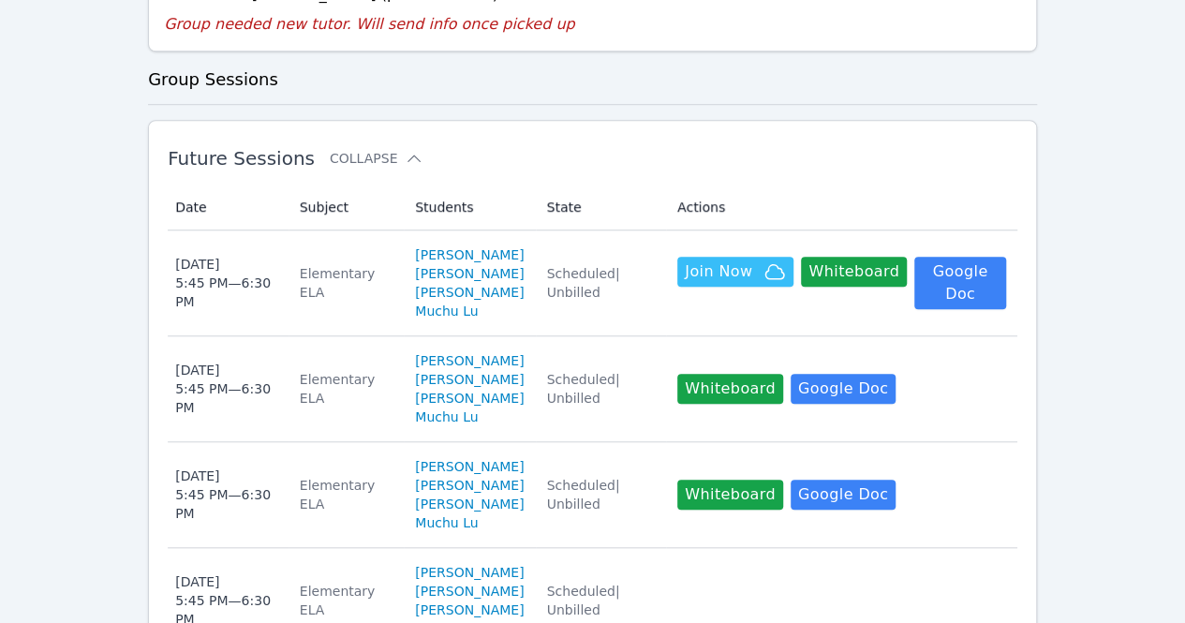
scroll to position [609, 0]
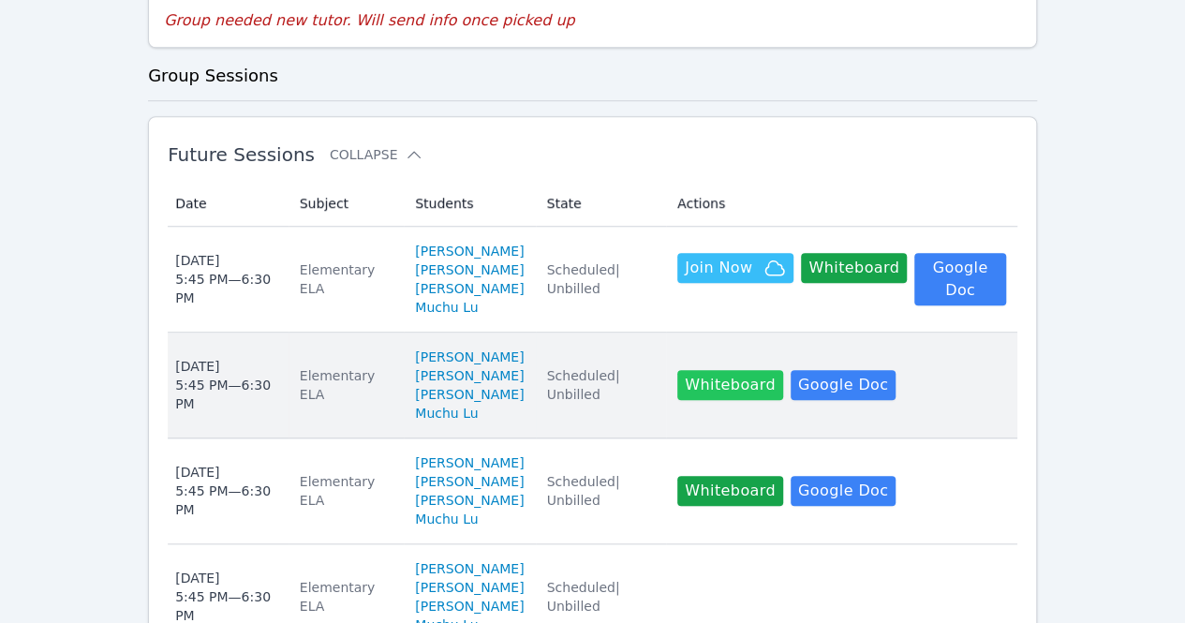
click at [725, 400] on button "Whiteboard" at bounding box center [730, 385] width 106 height 30
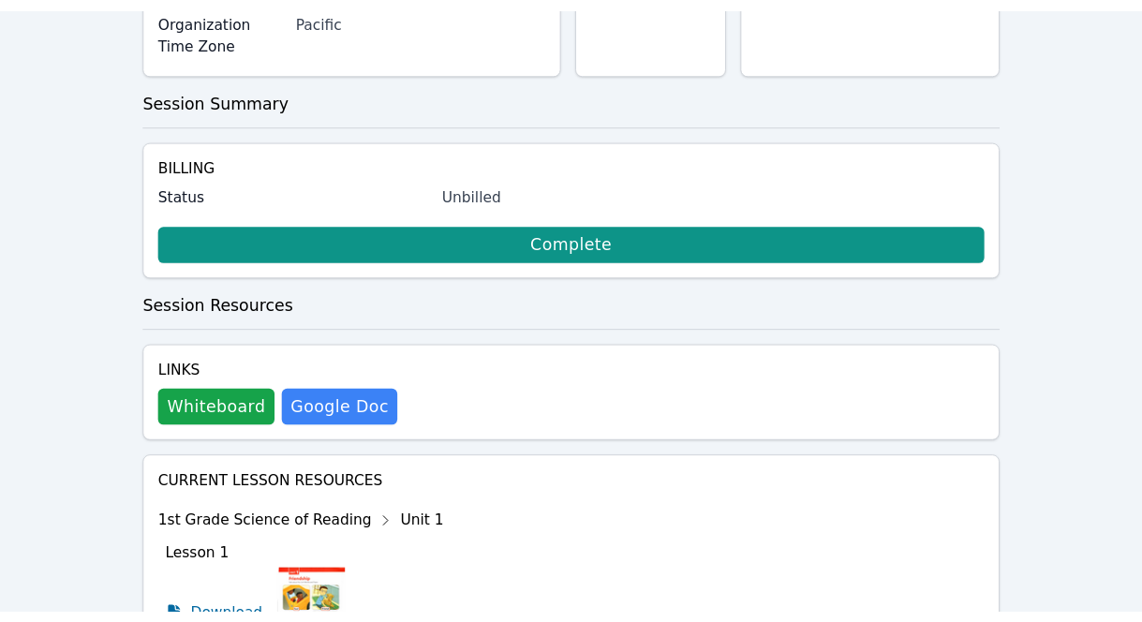
scroll to position [369, 0]
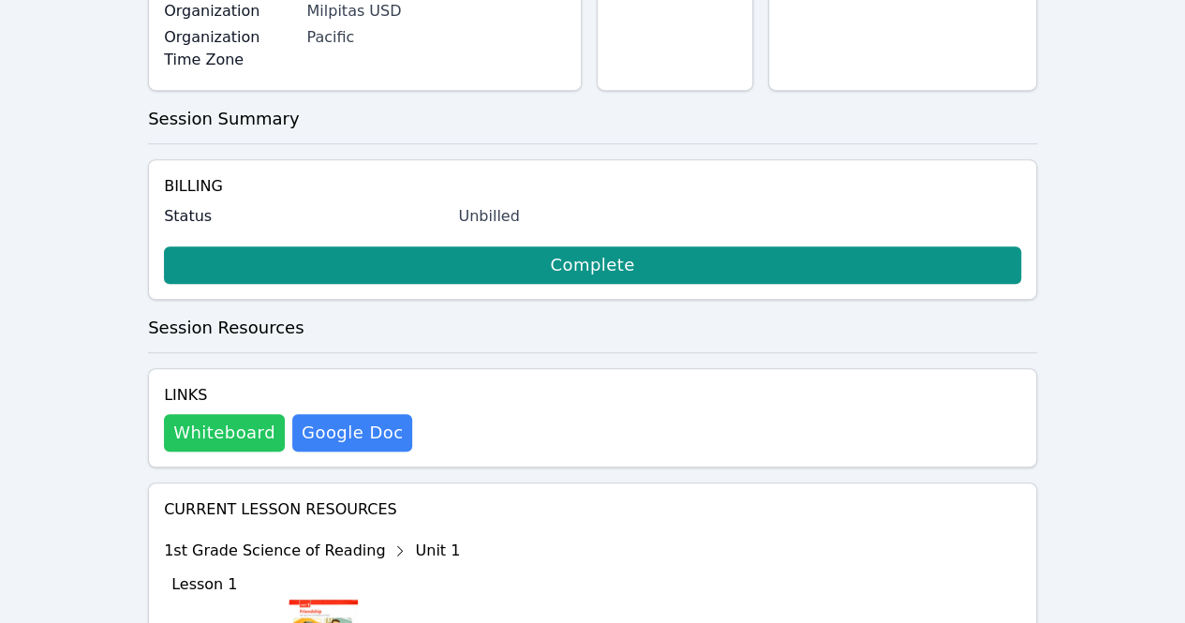
click at [230, 414] on button "Whiteboard" at bounding box center [224, 432] width 121 height 37
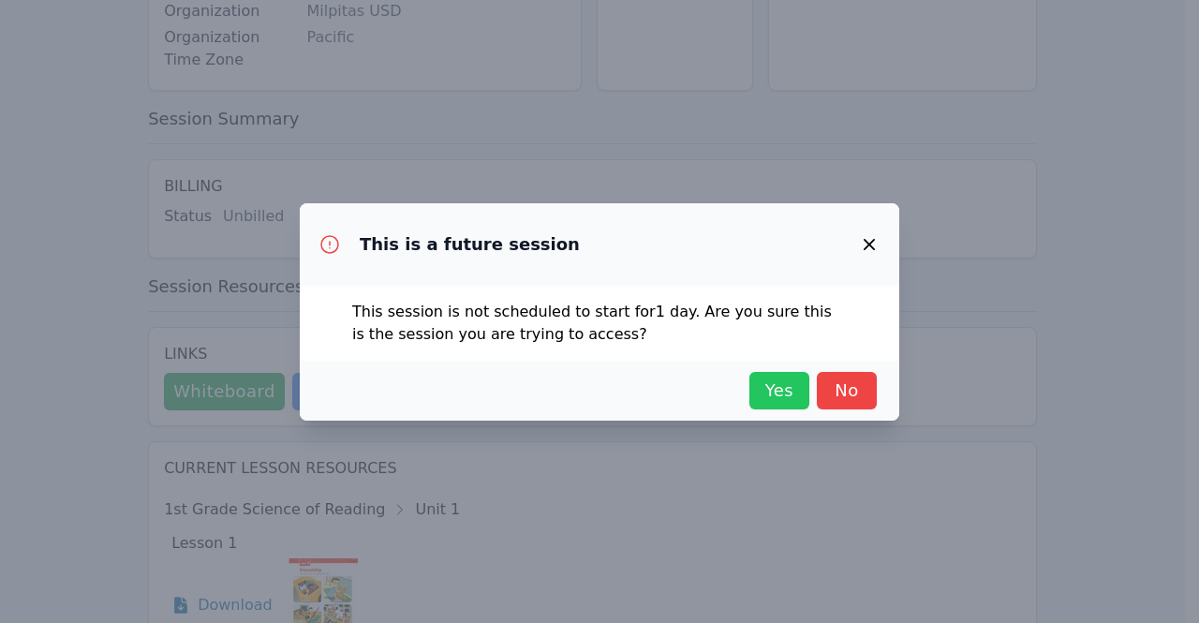
click at [774, 386] on span "Yes" at bounding box center [779, 391] width 41 height 26
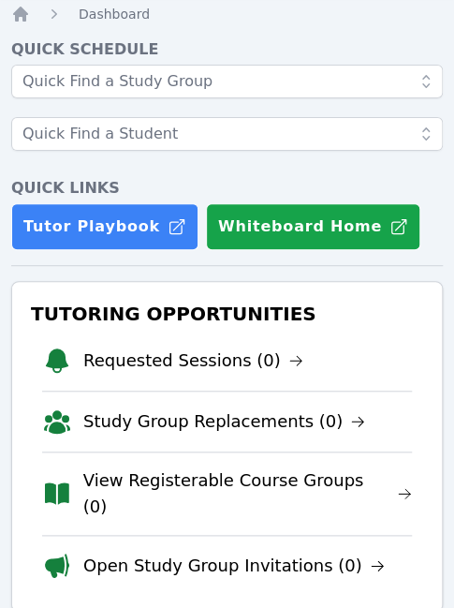
scroll to position [62, 0]
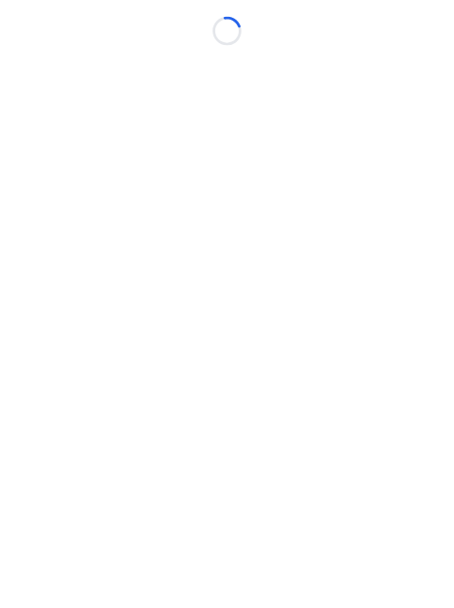
scroll to position [14, 0]
